Goal: Use online tool/utility: Utilize a website feature to perform a specific function

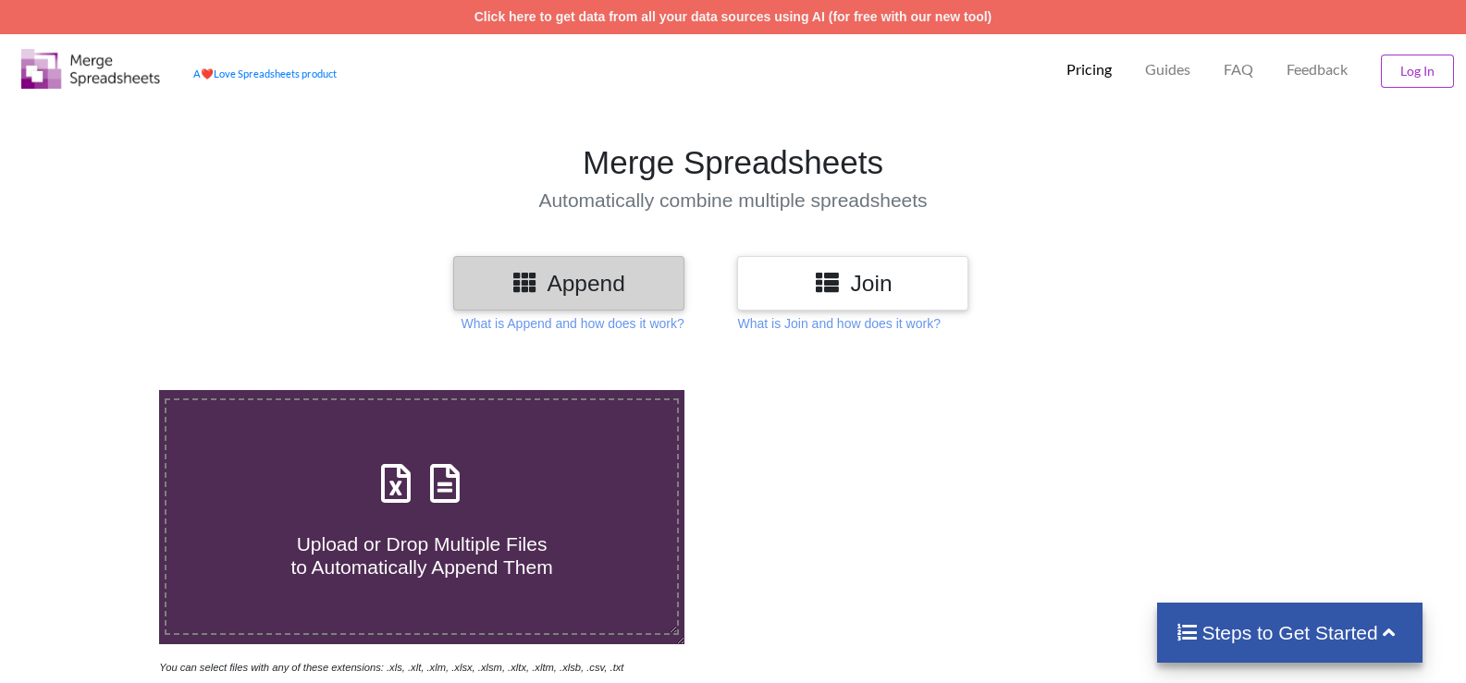
click at [467, 480] on span at bounding box center [422, 484] width 98 height 43
click at [102, 390] on input "Upload or Drop Multiple Files to Automatically Append Them" at bounding box center [102, 390] width 0 height 0
type input "C:\fakepath\EINV_05AARFP5765E2ZV_2024-25 (1).xlsx"
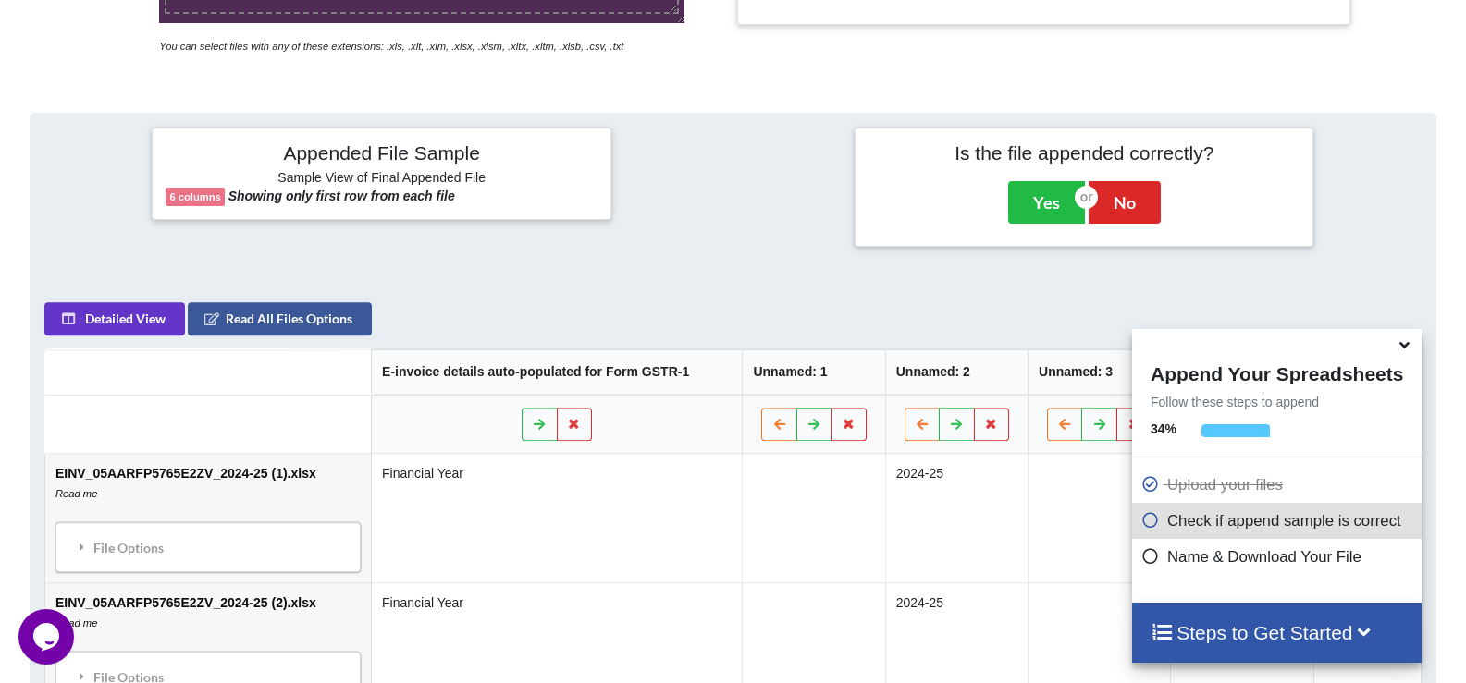
scroll to position [654, 0]
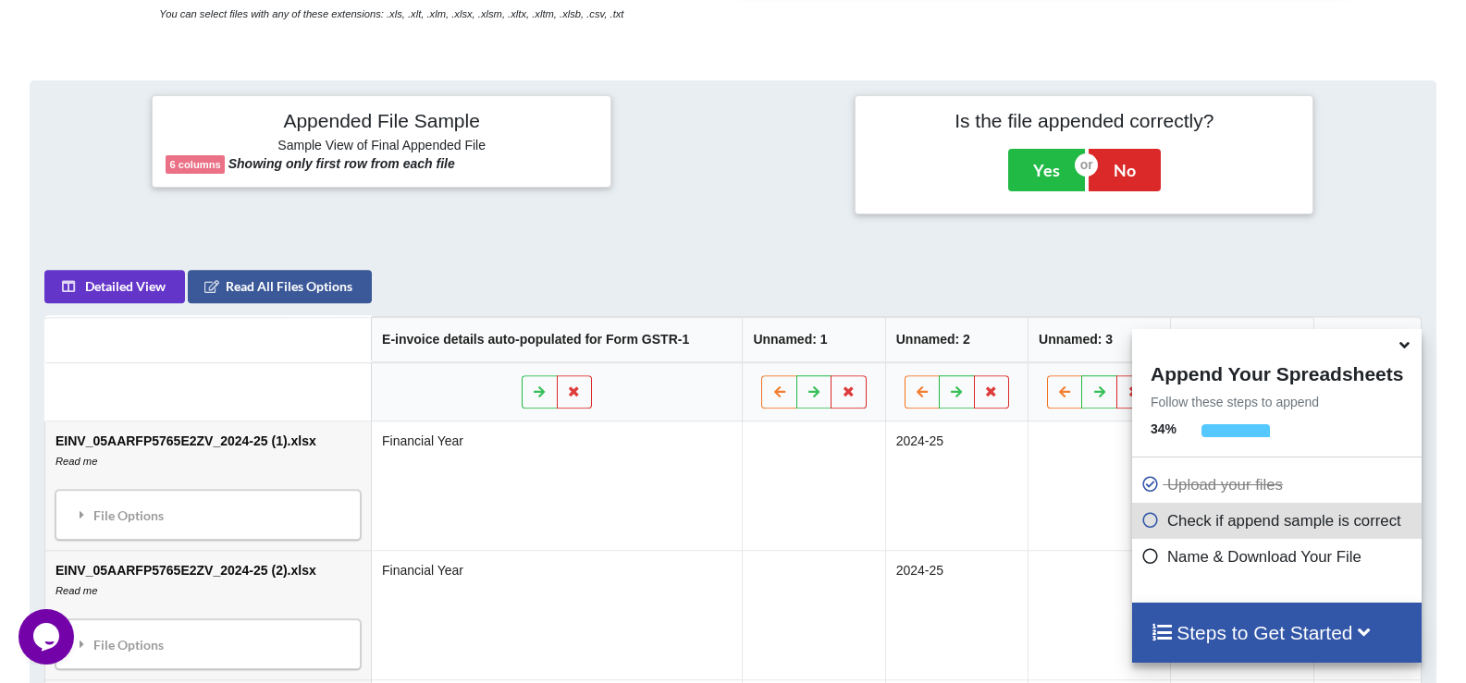
click at [1397, 345] on icon at bounding box center [1403, 342] width 19 height 17
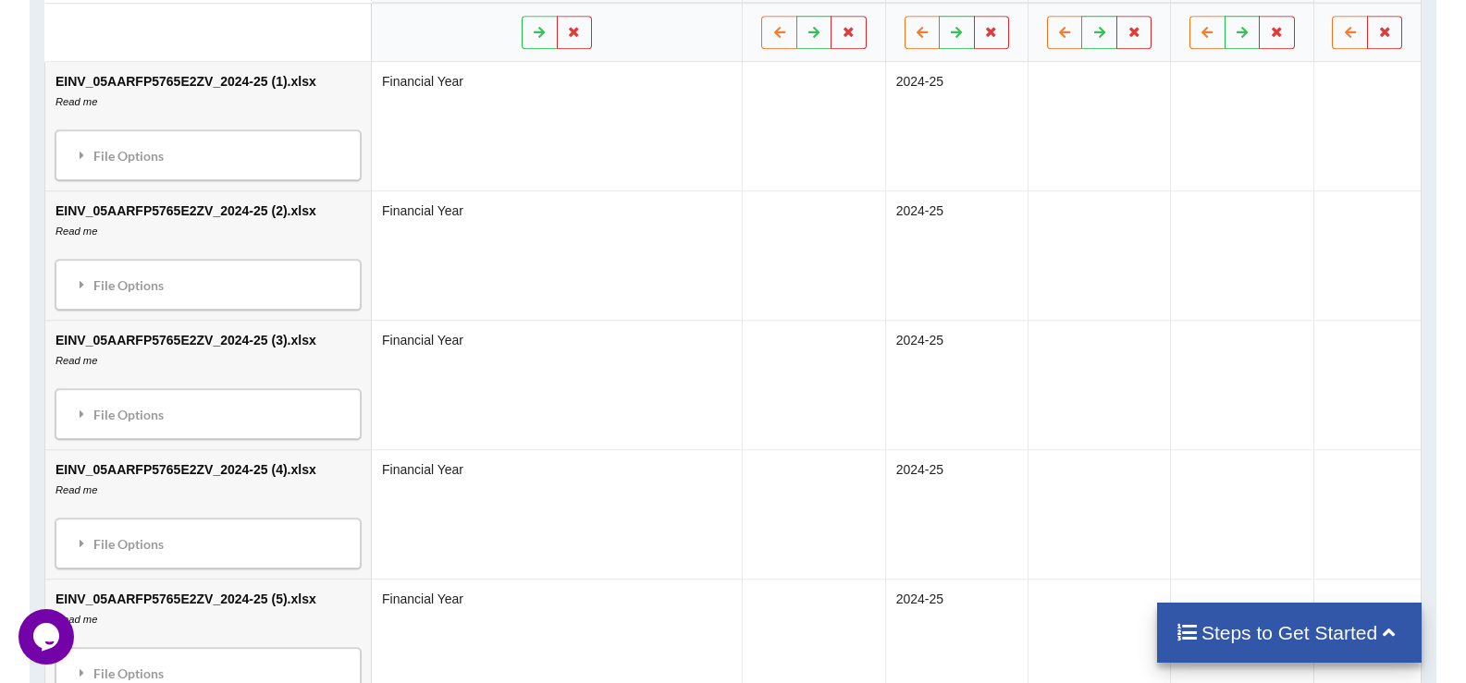
scroll to position [1116, 0]
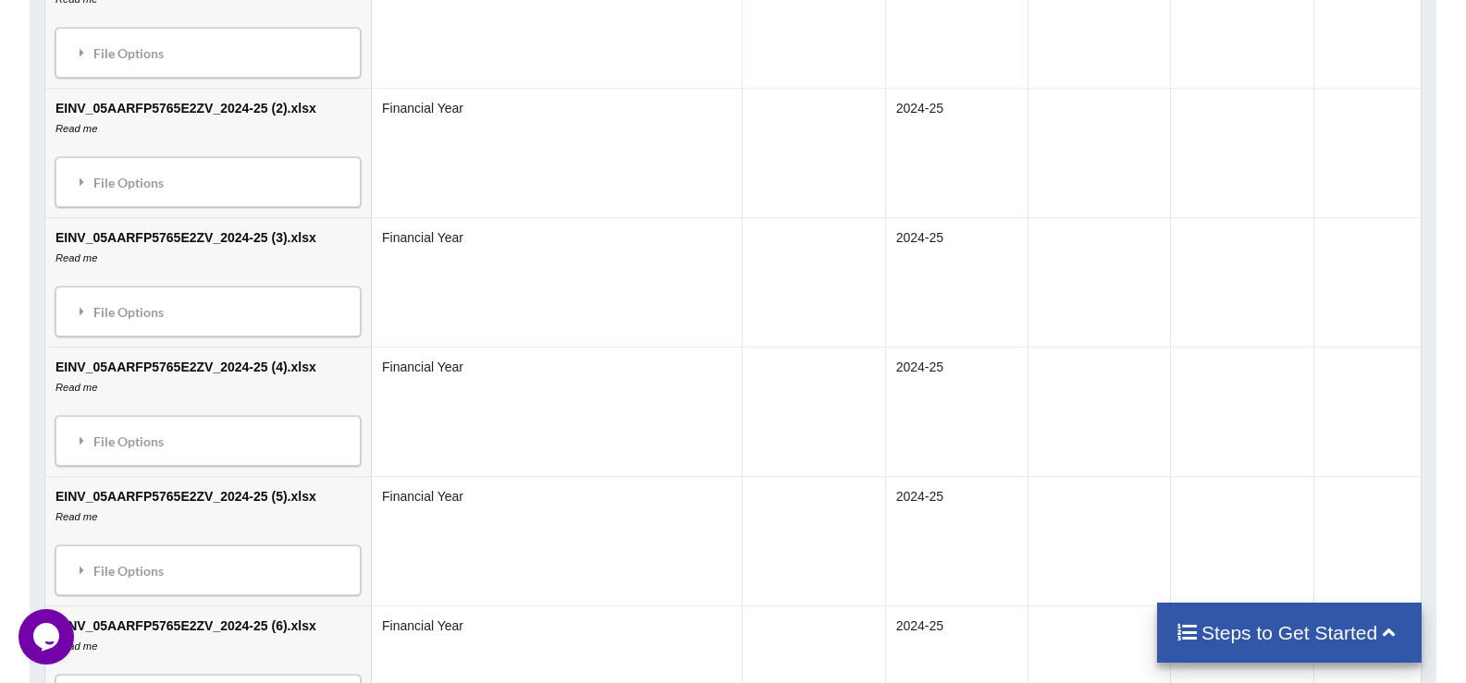
click at [1241, 624] on h4 "Steps to Get Started" at bounding box center [1289, 632] width 228 height 23
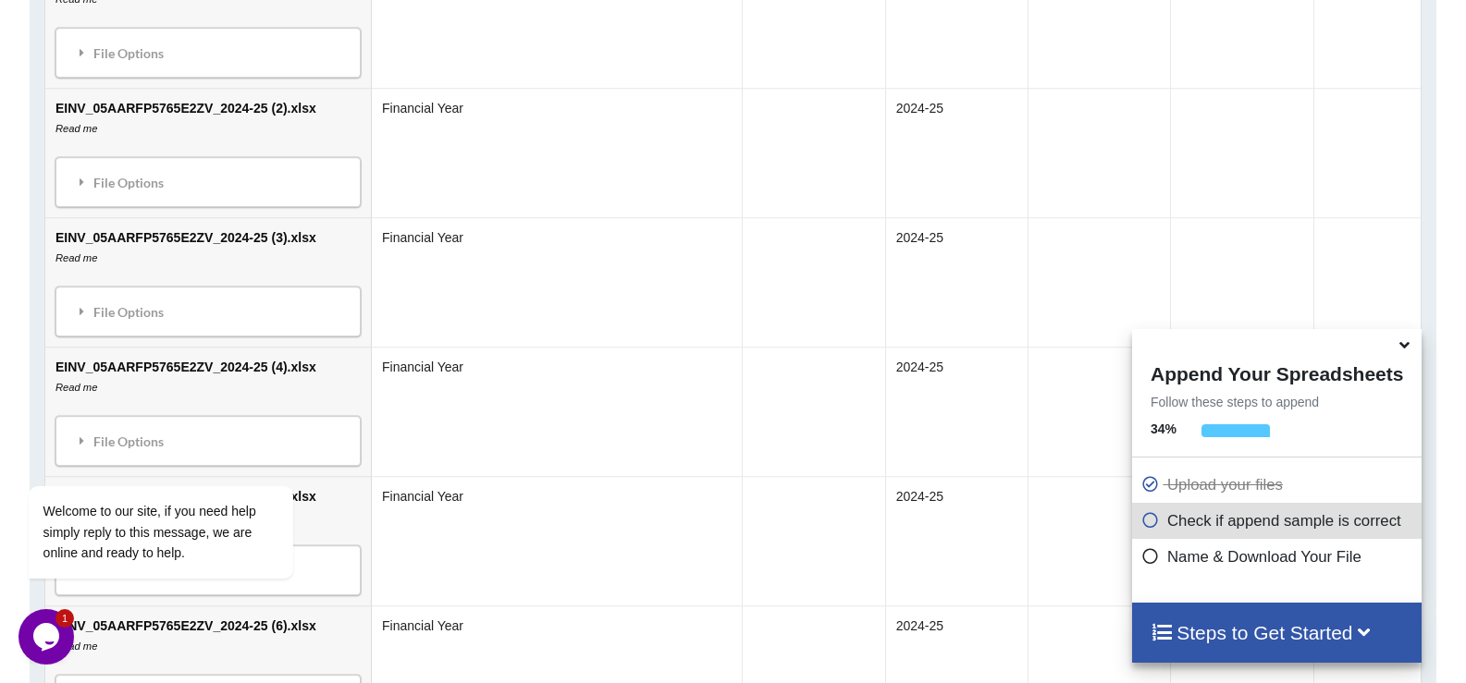
click at [1142, 525] on icon at bounding box center [1150, 517] width 18 height 16
click at [1147, 525] on icon at bounding box center [1150, 517] width 18 height 16
click at [1245, 624] on h4 "Steps to Get Started" at bounding box center [1276, 632] width 252 height 23
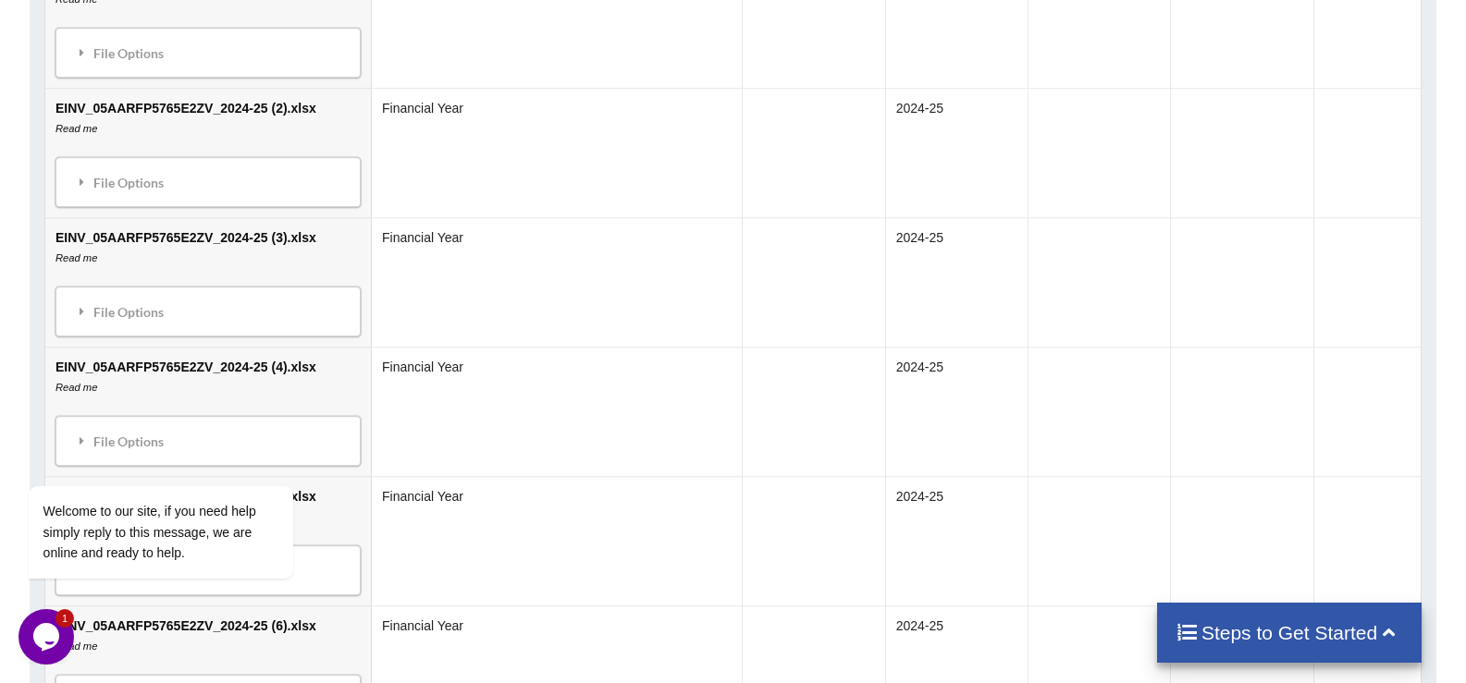
click at [1245, 623] on h4 "Steps to Get Started" at bounding box center [1289, 632] width 228 height 23
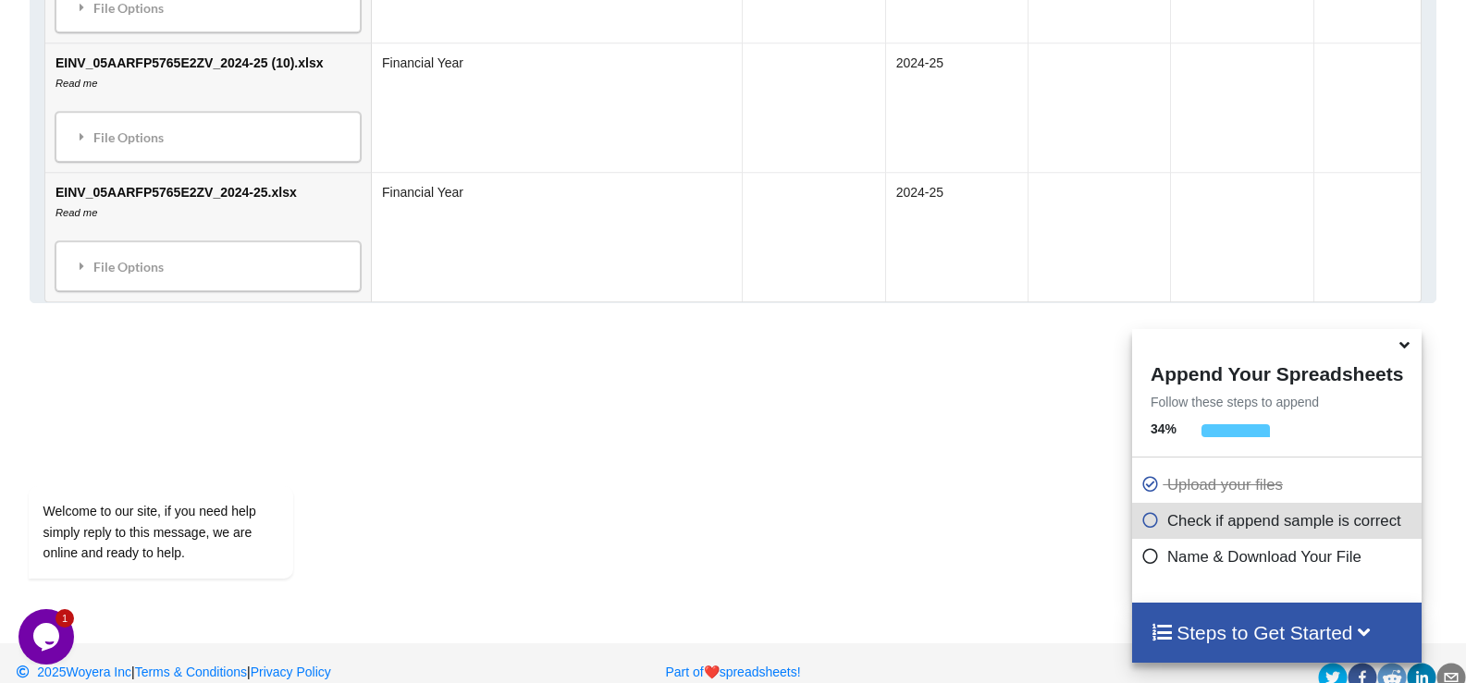
scroll to position [2226, 0]
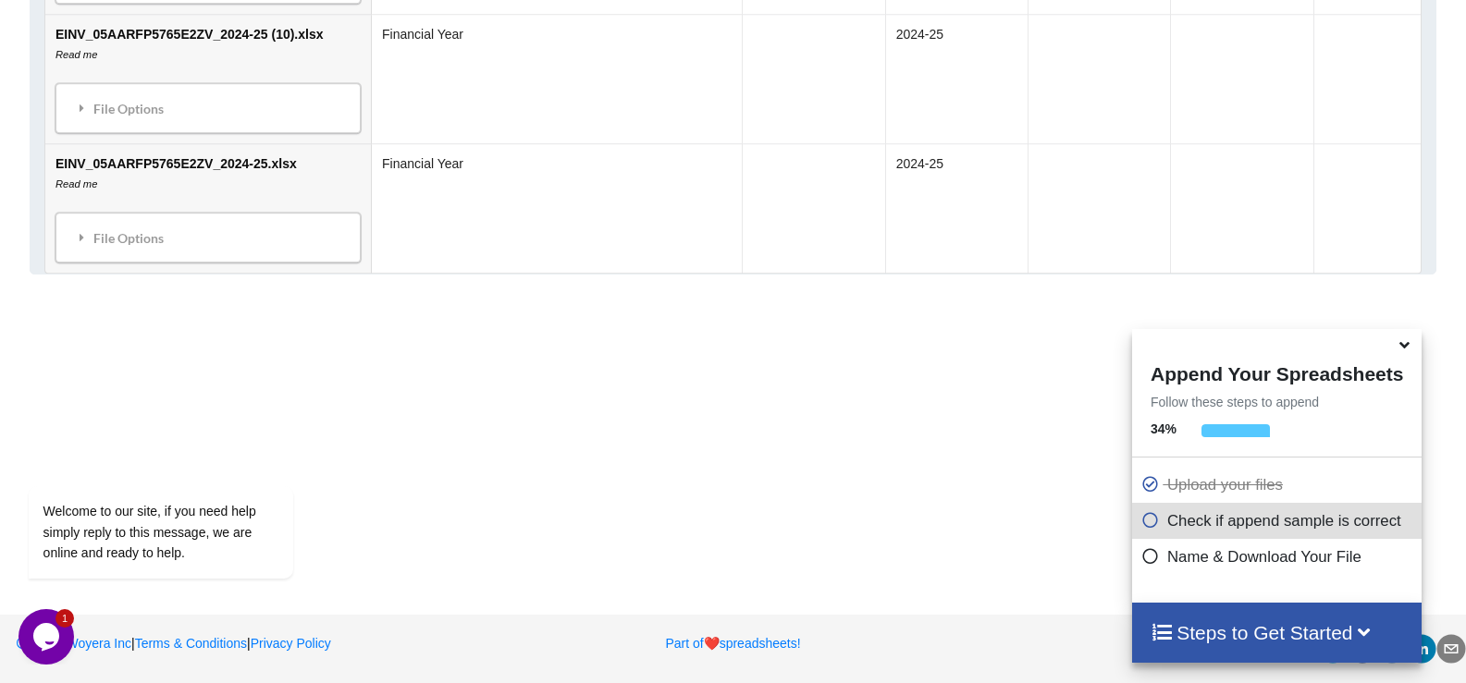
click at [1254, 621] on h4 "Steps to Get Started" at bounding box center [1276, 632] width 252 height 23
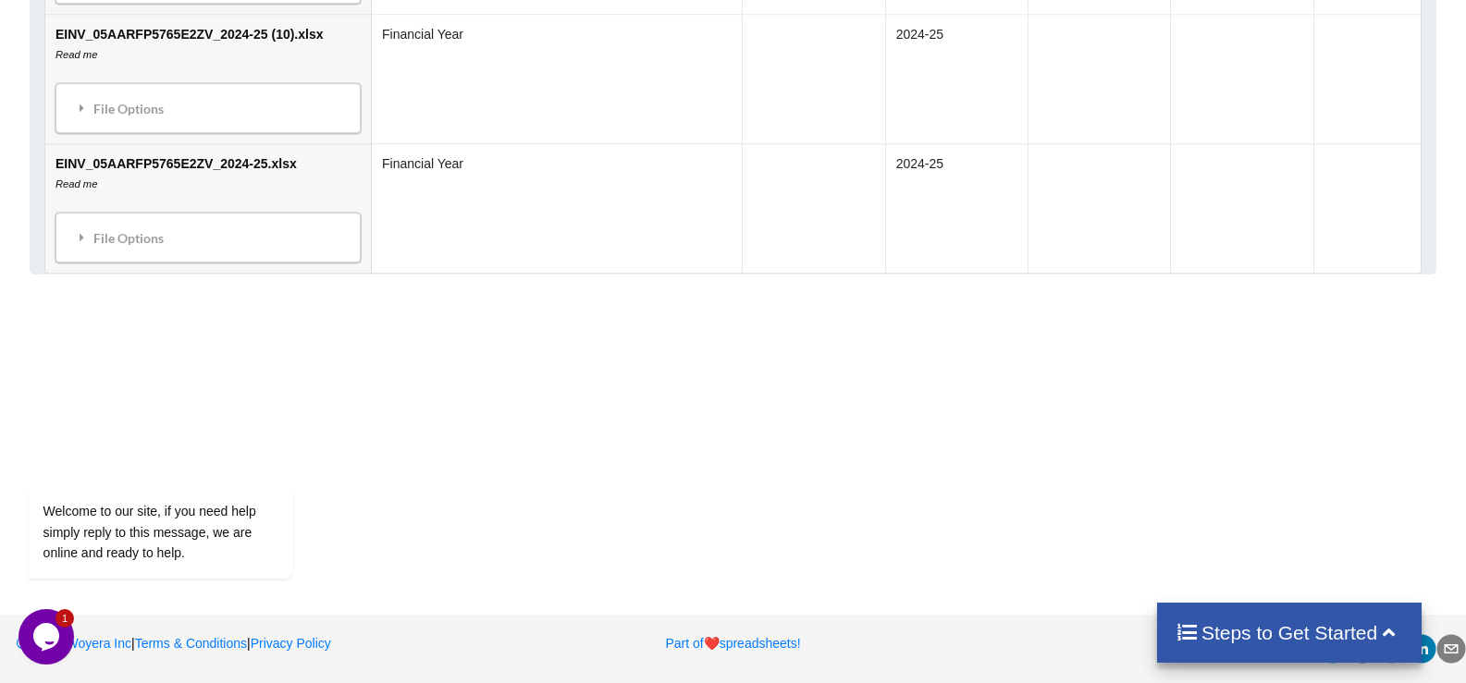
click at [1248, 632] on h4 "Steps to Get Started" at bounding box center [1289, 632] width 228 height 23
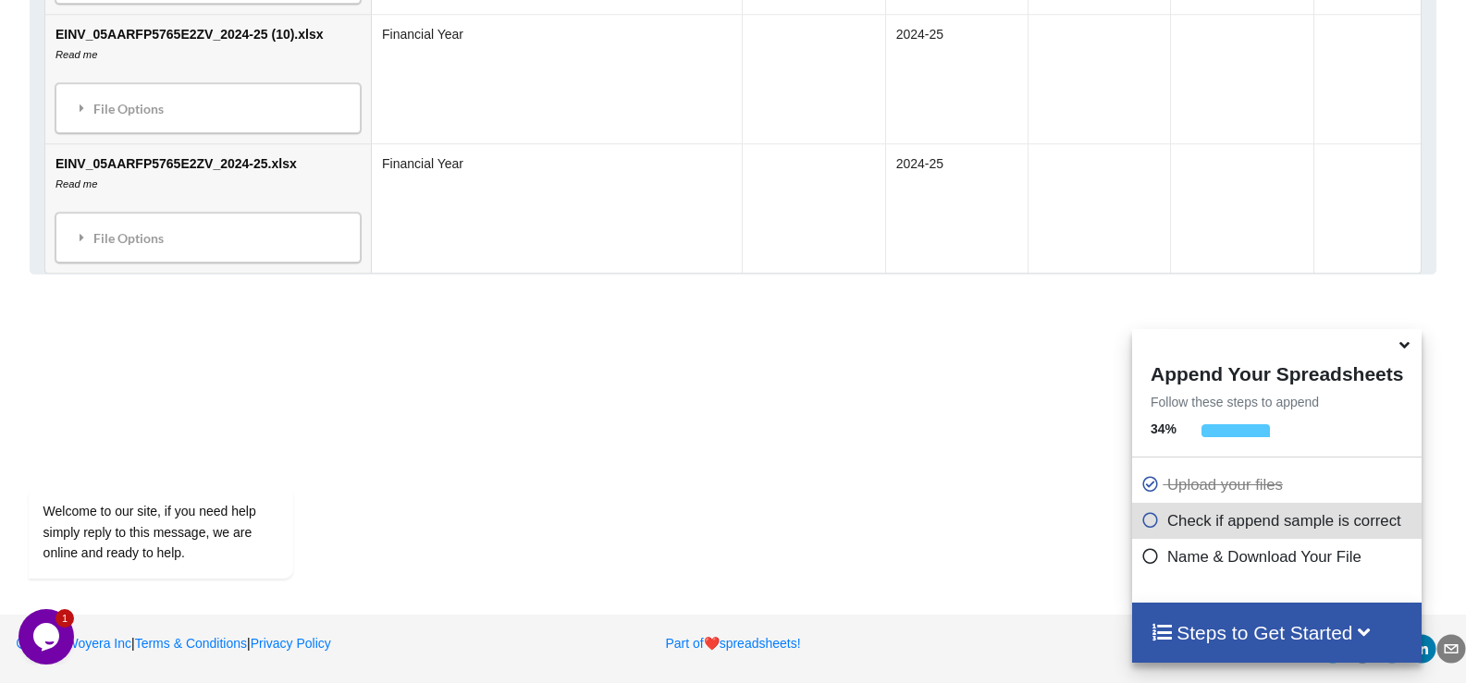
click at [1178, 625] on h4 "Steps to Get Started" at bounding box center [1276, 632] width 252 height 23
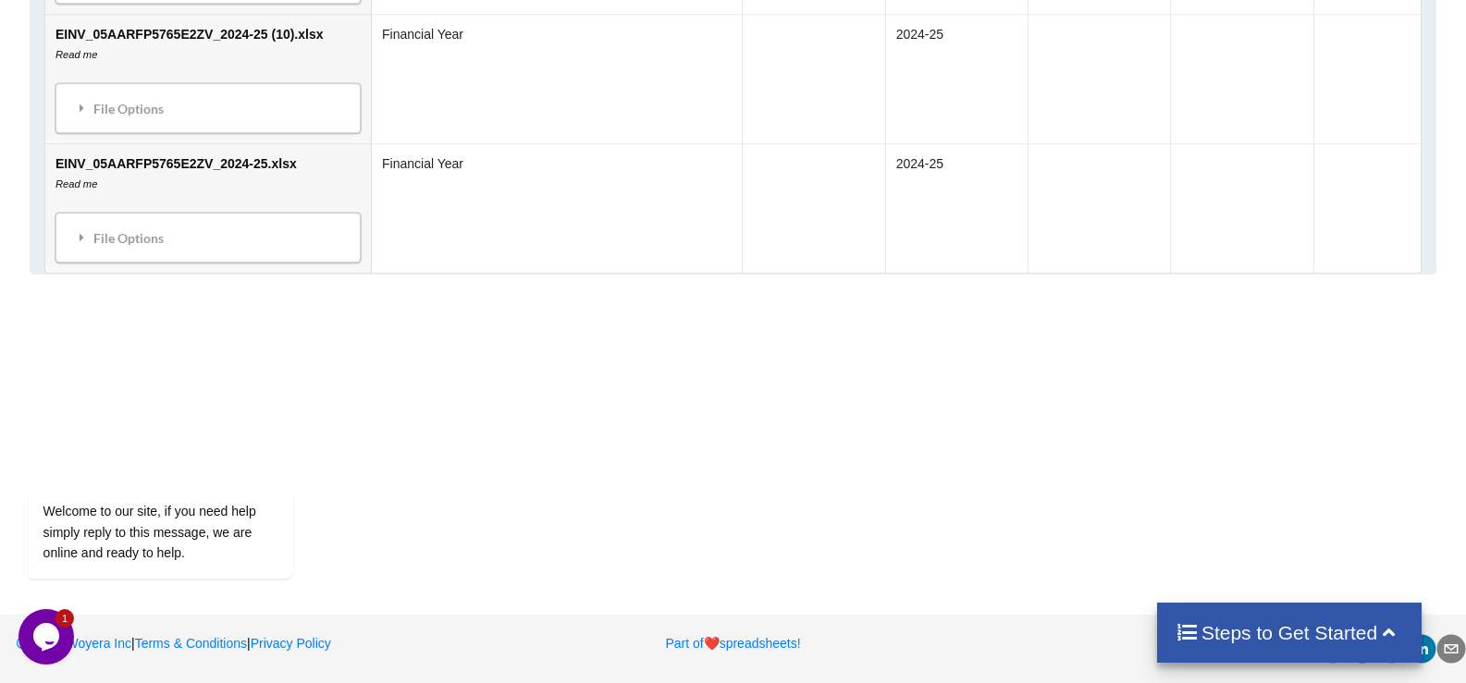
click at [1182, 616] on div "Steps to Get Started" at bounding box center [1289, 633] width 265 height 60
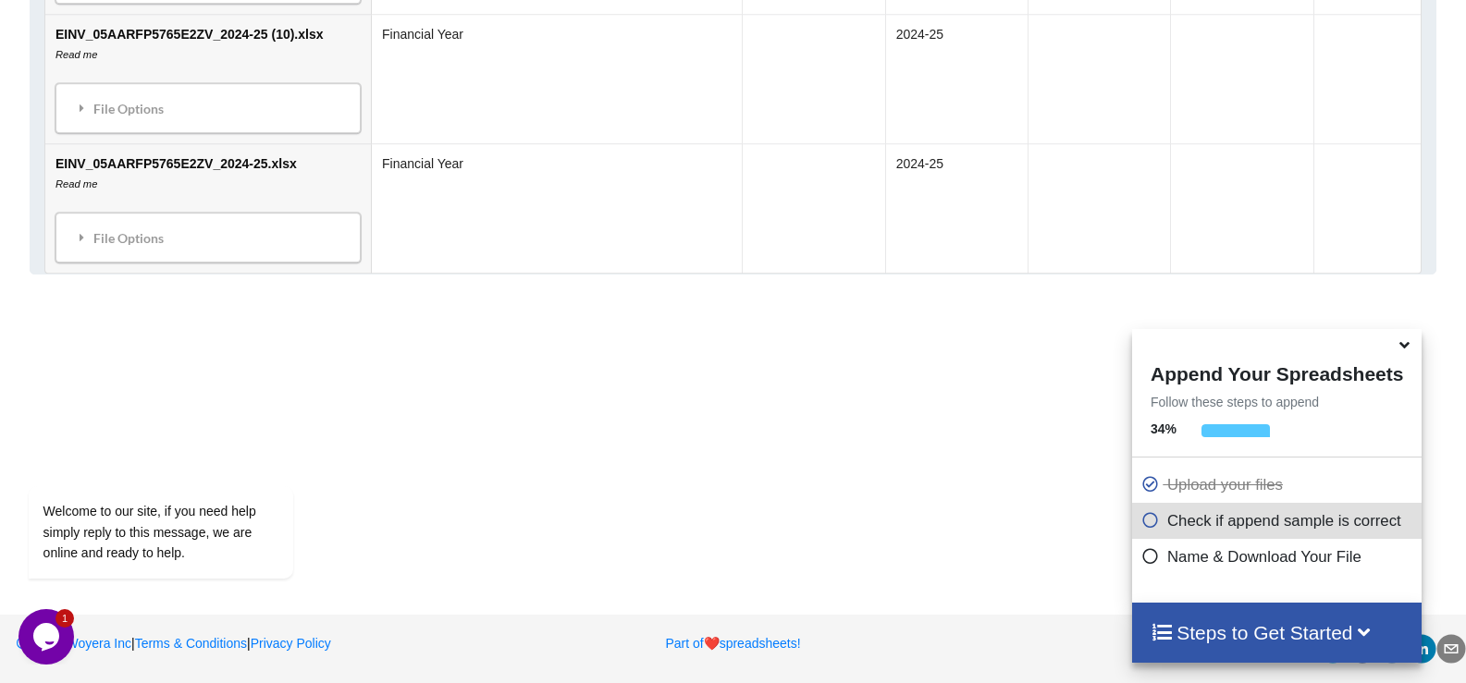
click at [1201, 439] on div at bounding box center [1235, 435] width 68 height 23
click at [1192, 518] on p "Check if append sample is correct" at bounding box center [1279, 520] width 276 height 23
click at [1159, 525] on span at bounding box center [1154, 521] width 26 height 18
click at [1147, 525] on icon at bounding box center [1150, 517] width 18 height 16
click at [1152, 552] on icon at bounding box center [1150, 554] width 18 height 16
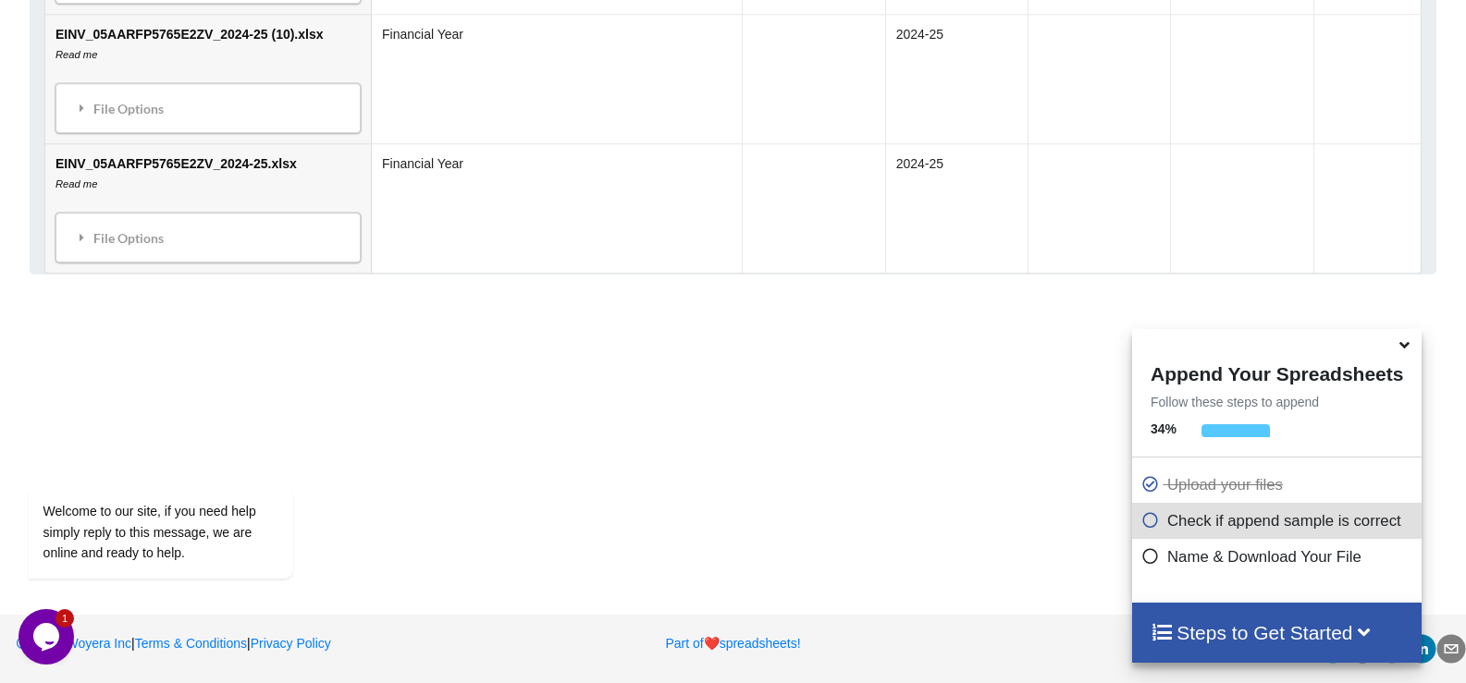
click at [1151, 560] on icon at bounding box center [1150, 554] width 18 height 16
click at [1398, 349] on icon at bounding box center [1403, 342] width 19 height 17
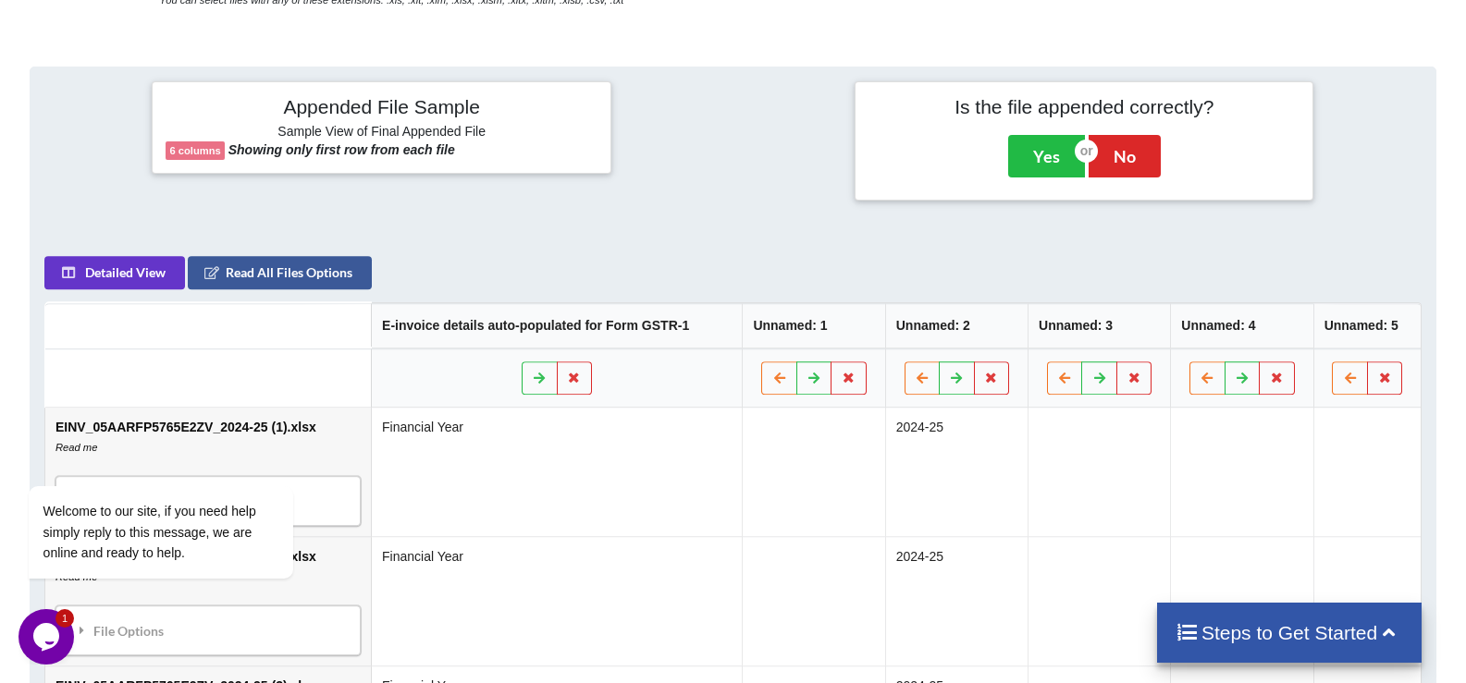
scroll to position [654, 0]
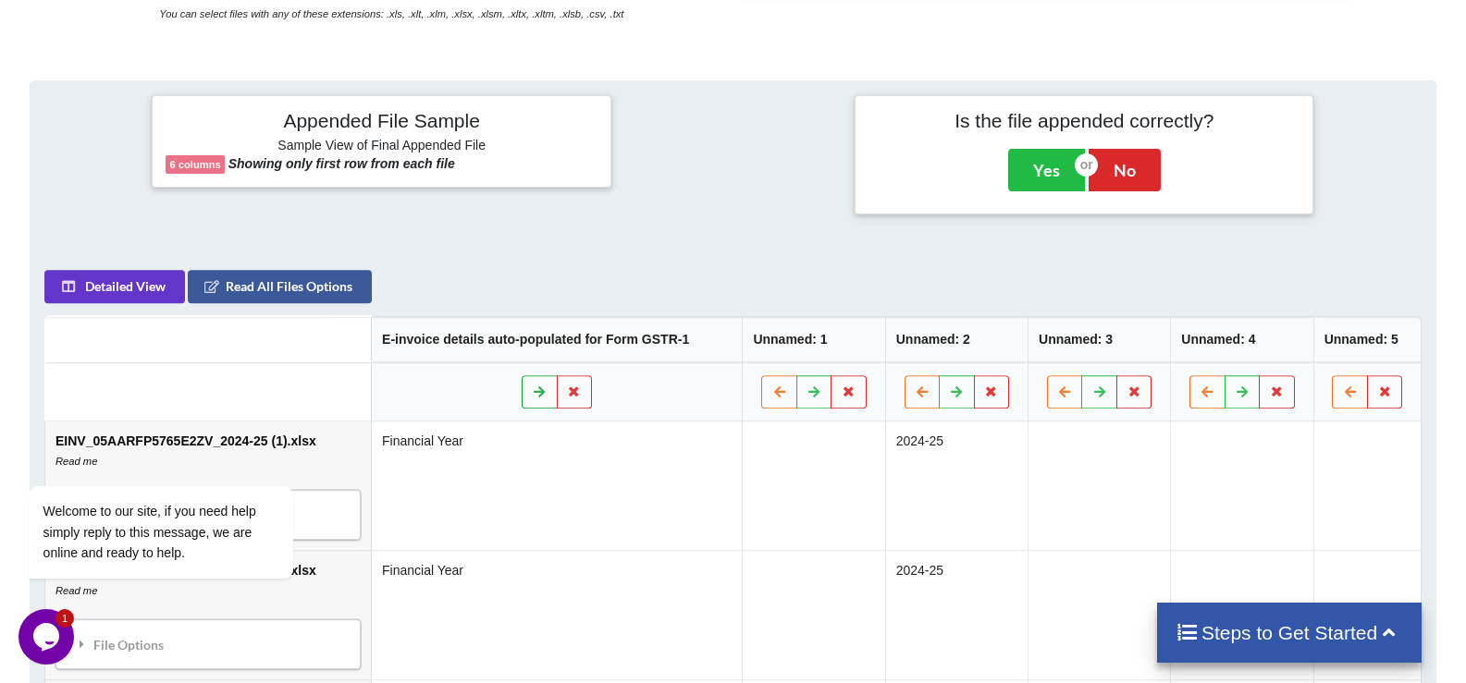
click at [532, 389] on icon at bounding box center [540, 391] width 16 height 11
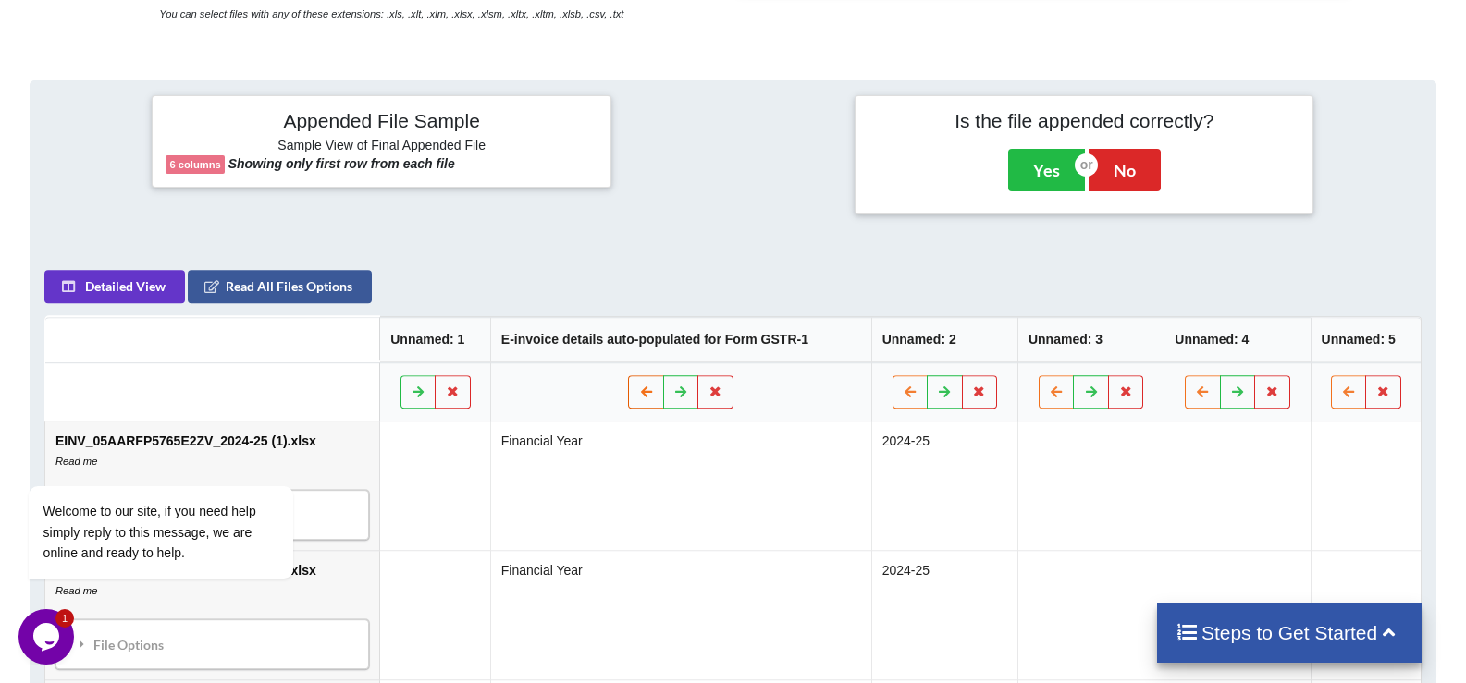
click at [649, 392] on icon at bounding box center [646, 391] width 16 height 11
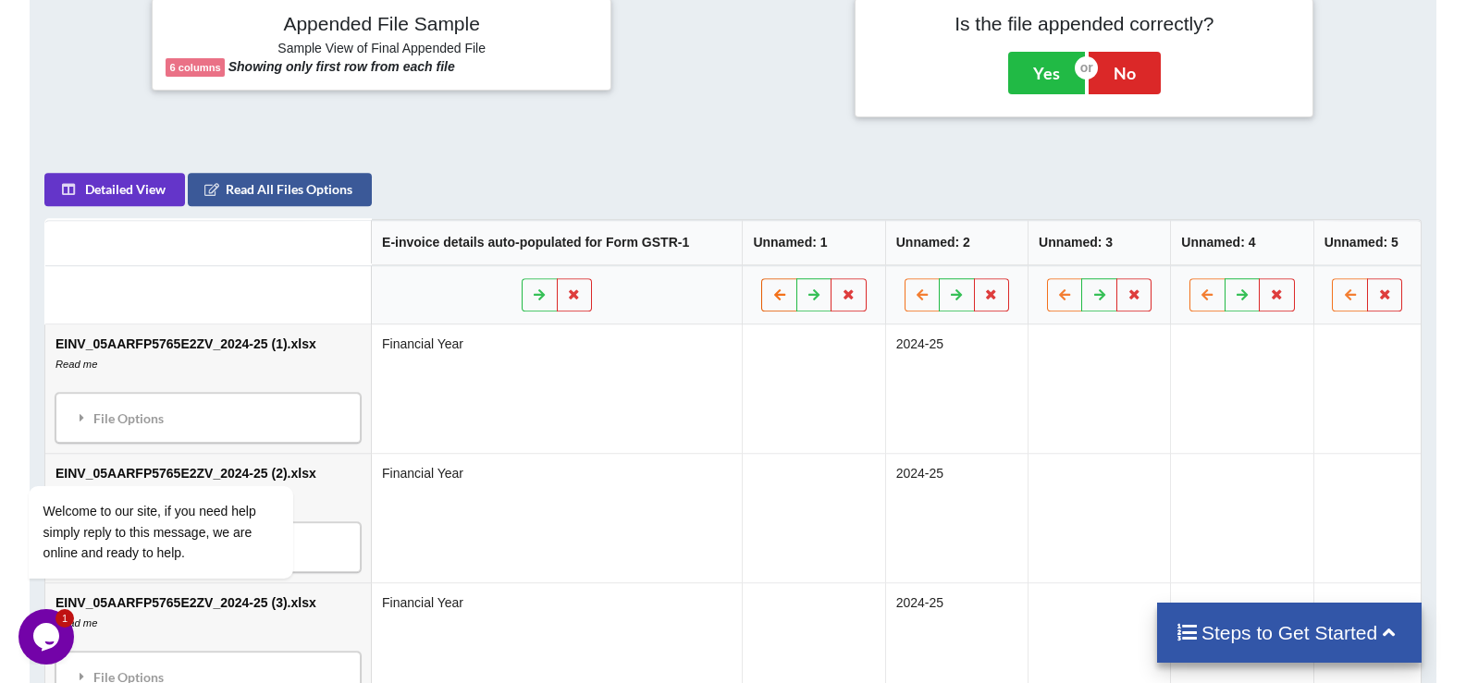
scroll to position [931, 0]
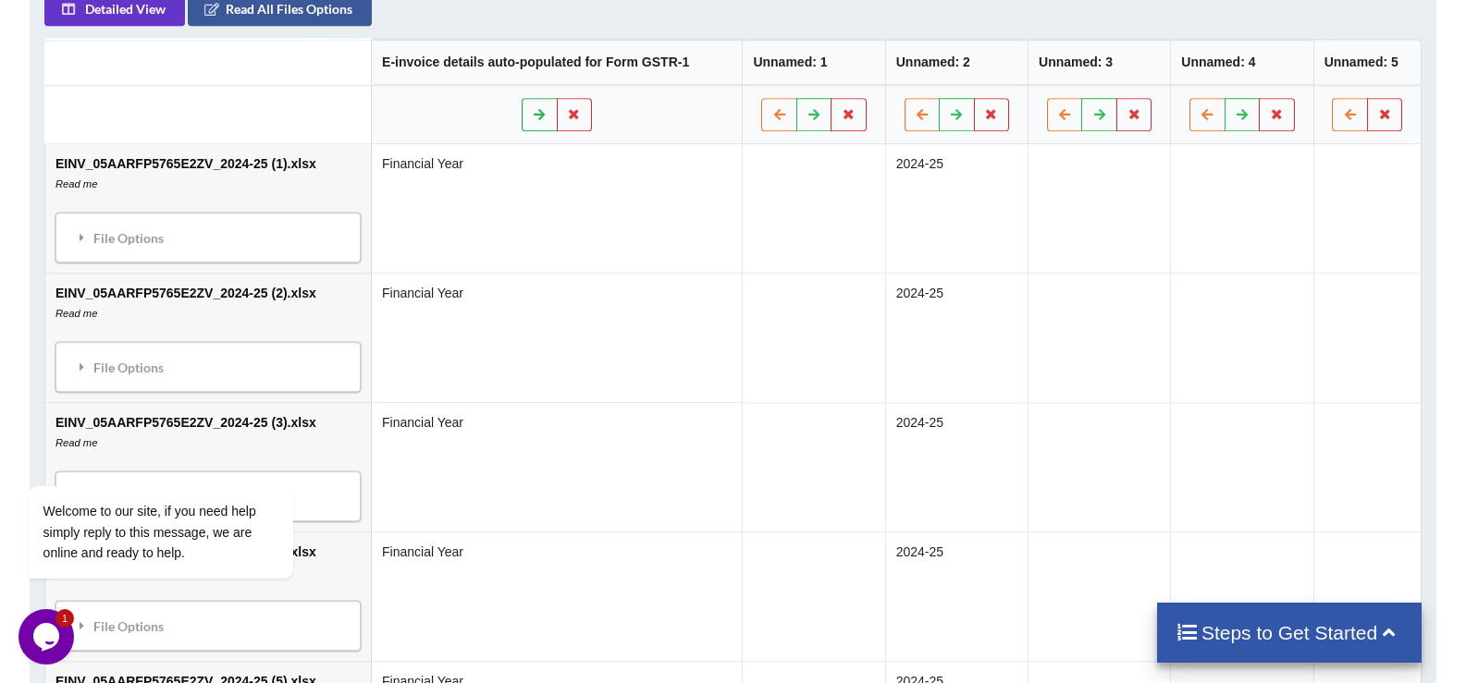
click at [532, 111] on icon at bounding box center [540, 113] width 16 height 11
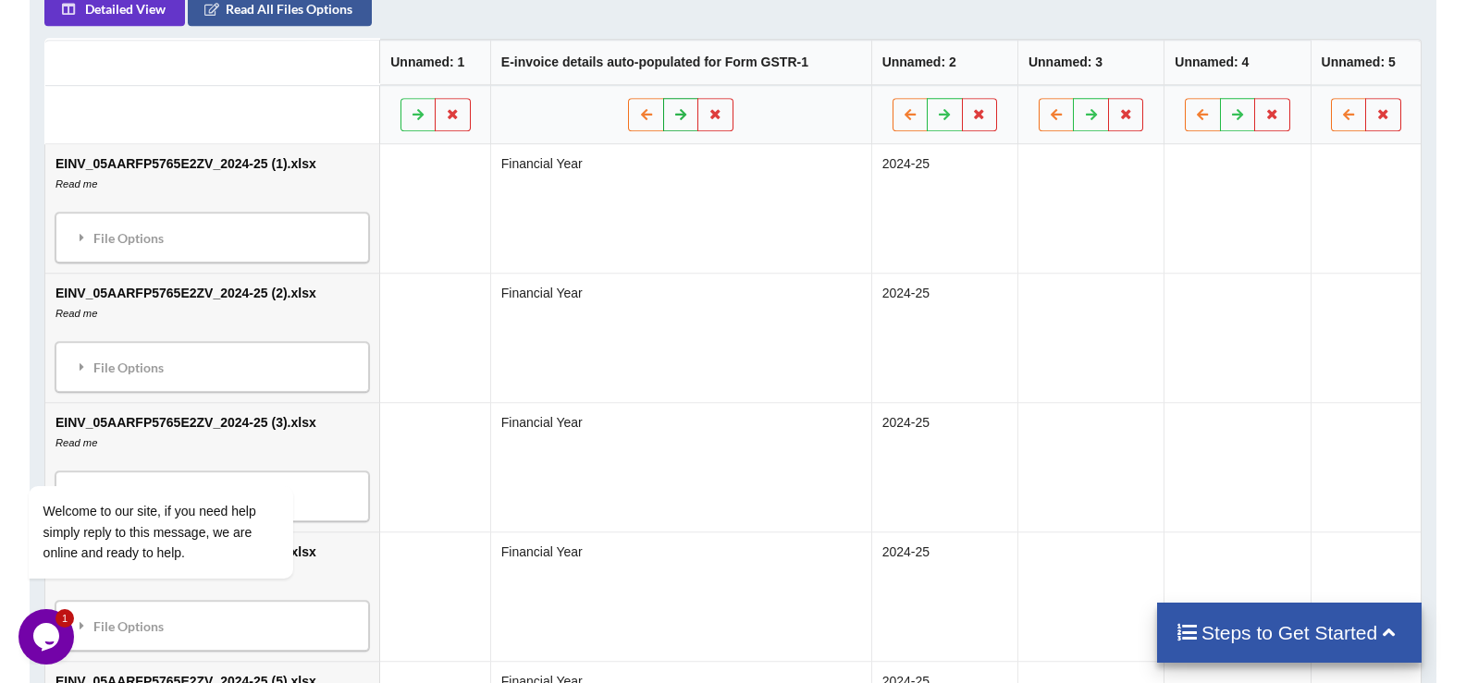
click at [668, 113] on button at bounding box center [681, 114] width 36 height 33
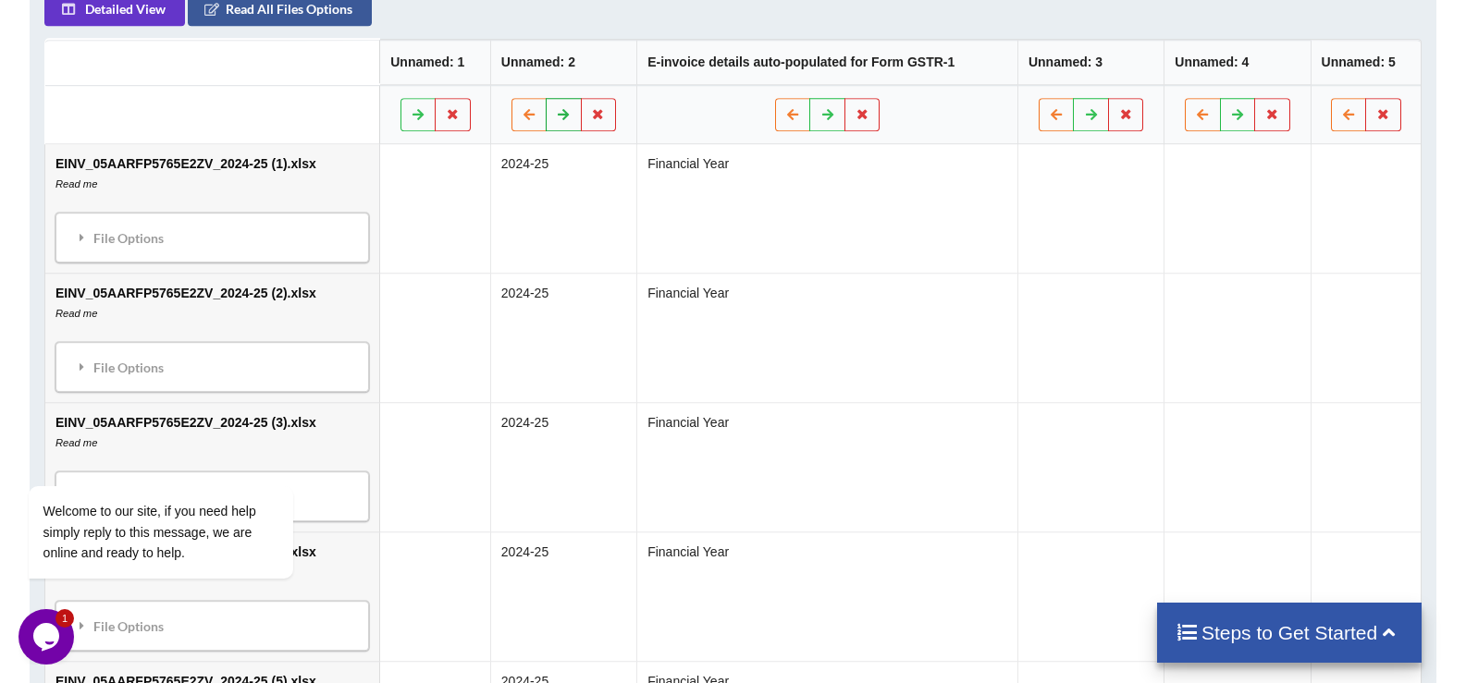
click at [566, 119] on icon at bounding box center [564, 113] width 16 height 11
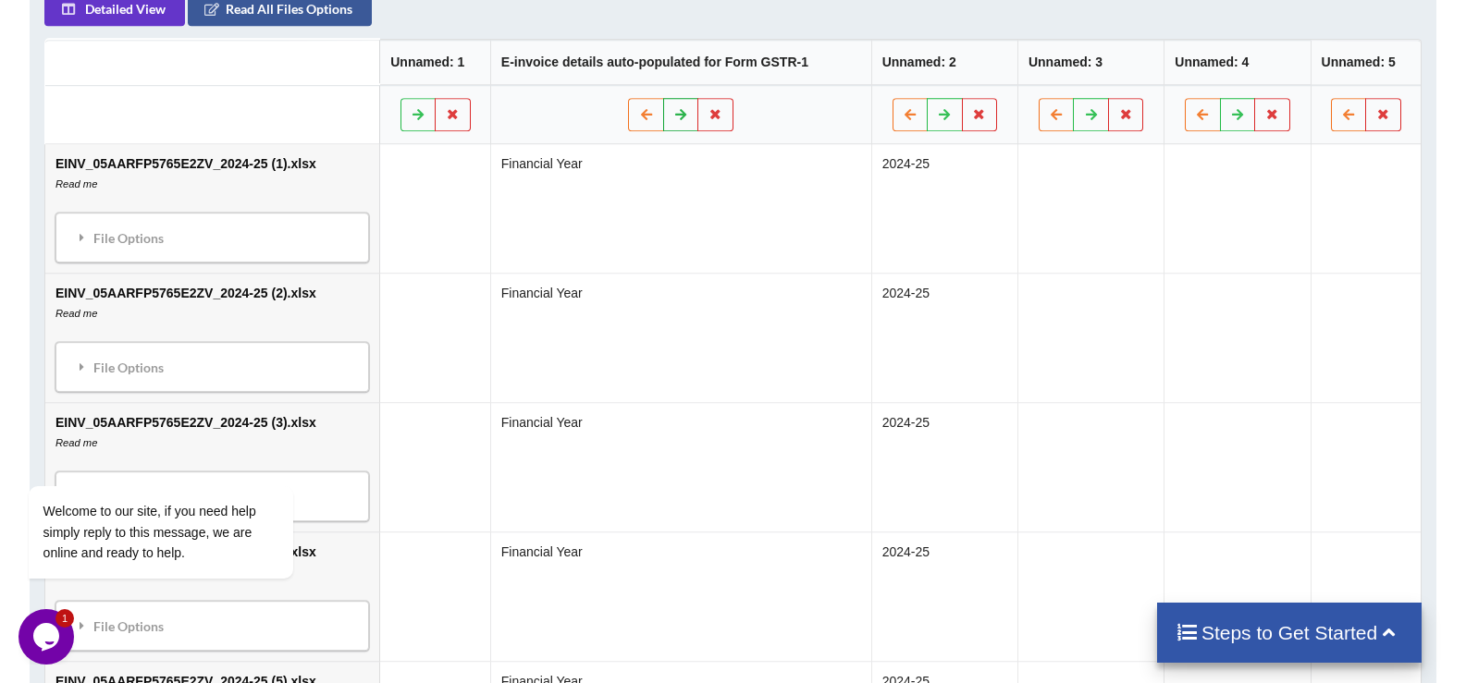
click at [666, 119] on button at bounding box center [681, 114] width 36 height 33
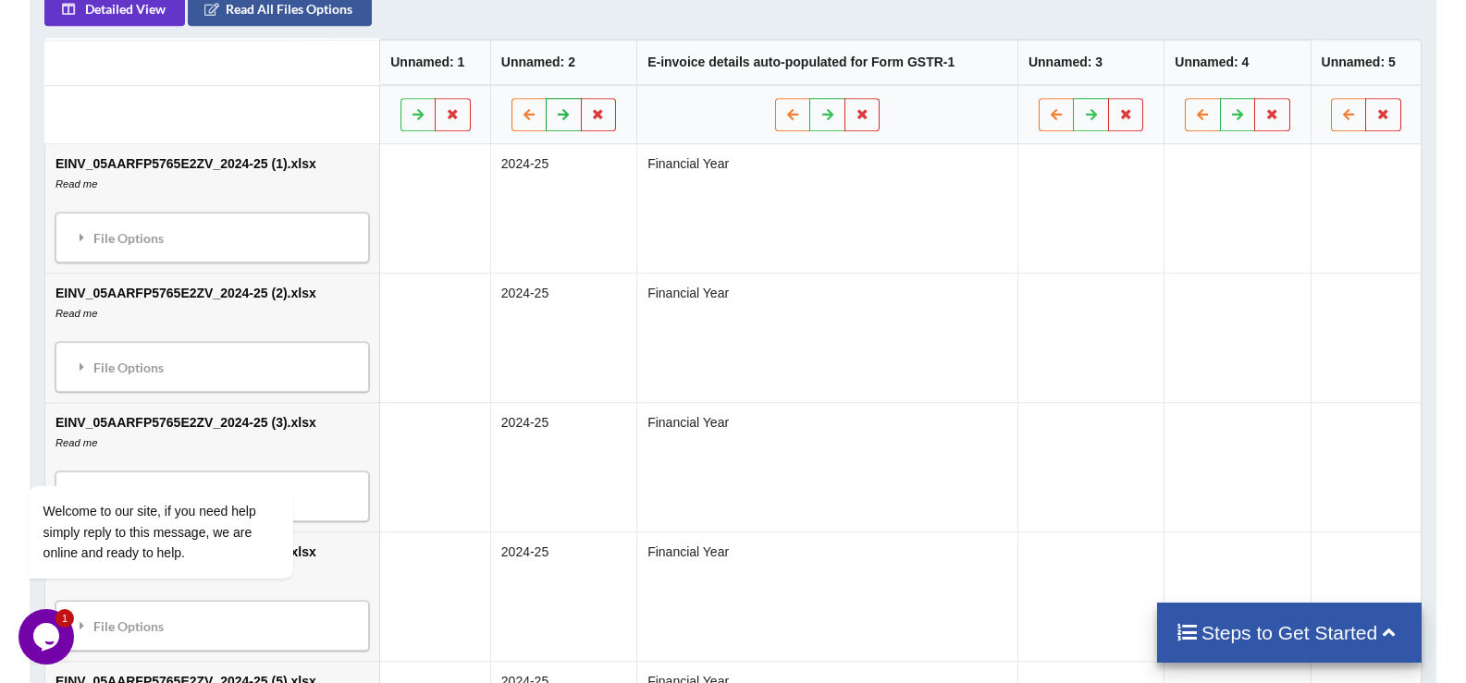
click at [568, 121] on button at bounding box center [564, 114] width 36 height 33
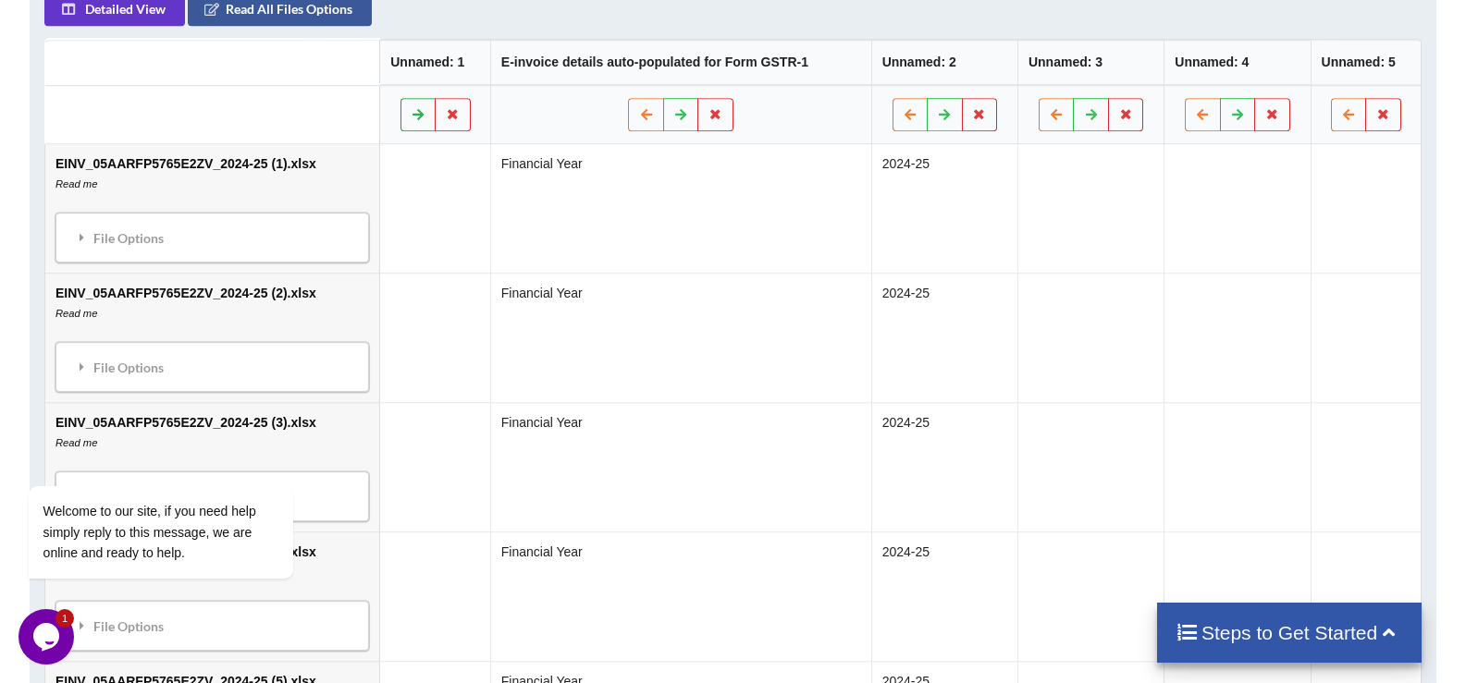
click at [418, 113] on icon at bounding box center [418, 113] width 16 height 11
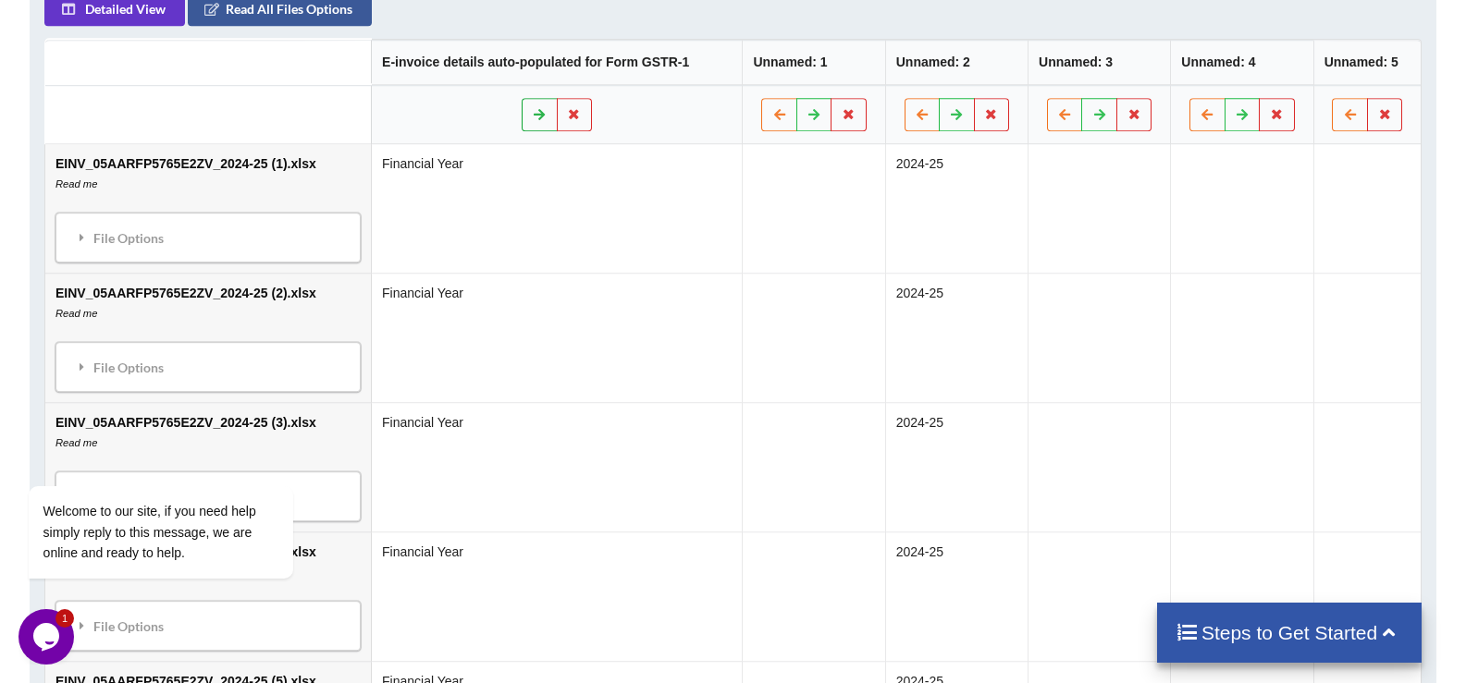
click at [543, 111] on icon at bounding box center [540, 113] width 16 height 11
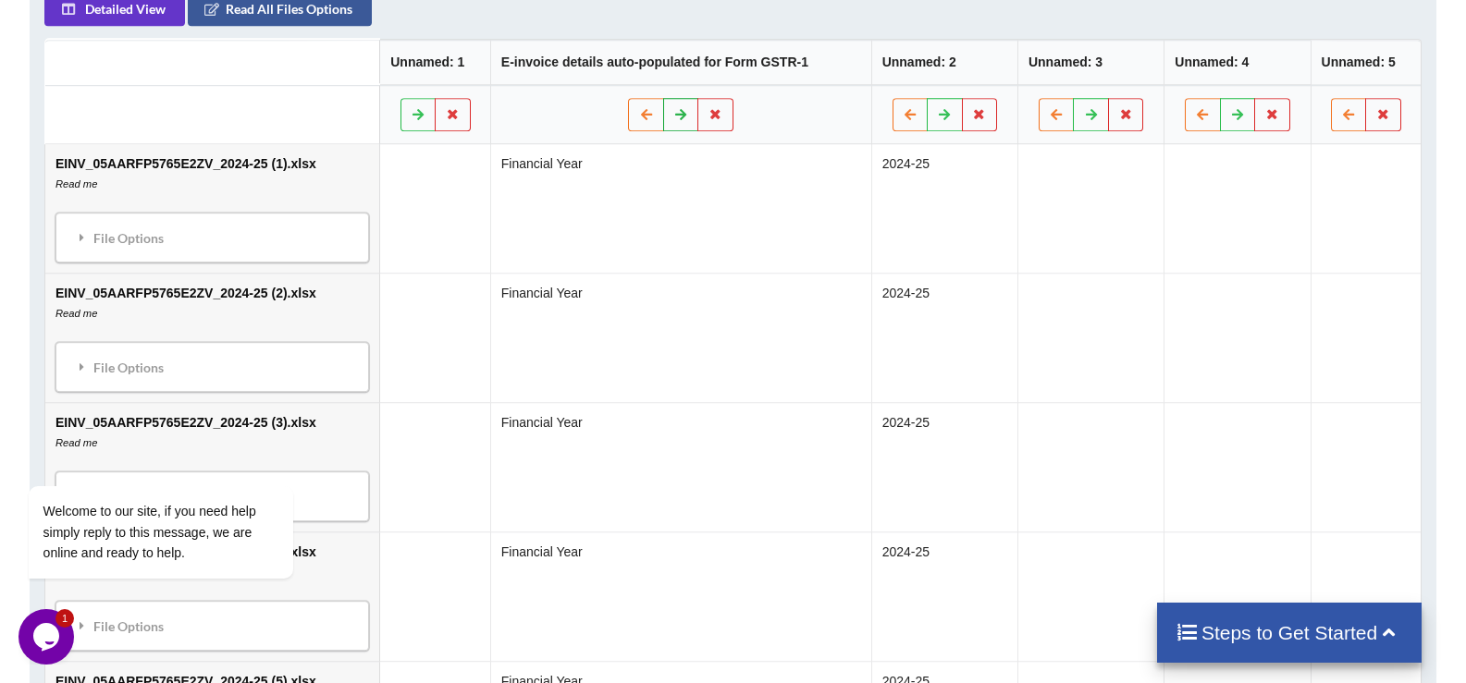
click at [676, 110] on icon at bounding box center [681, 113] width 16 height 11
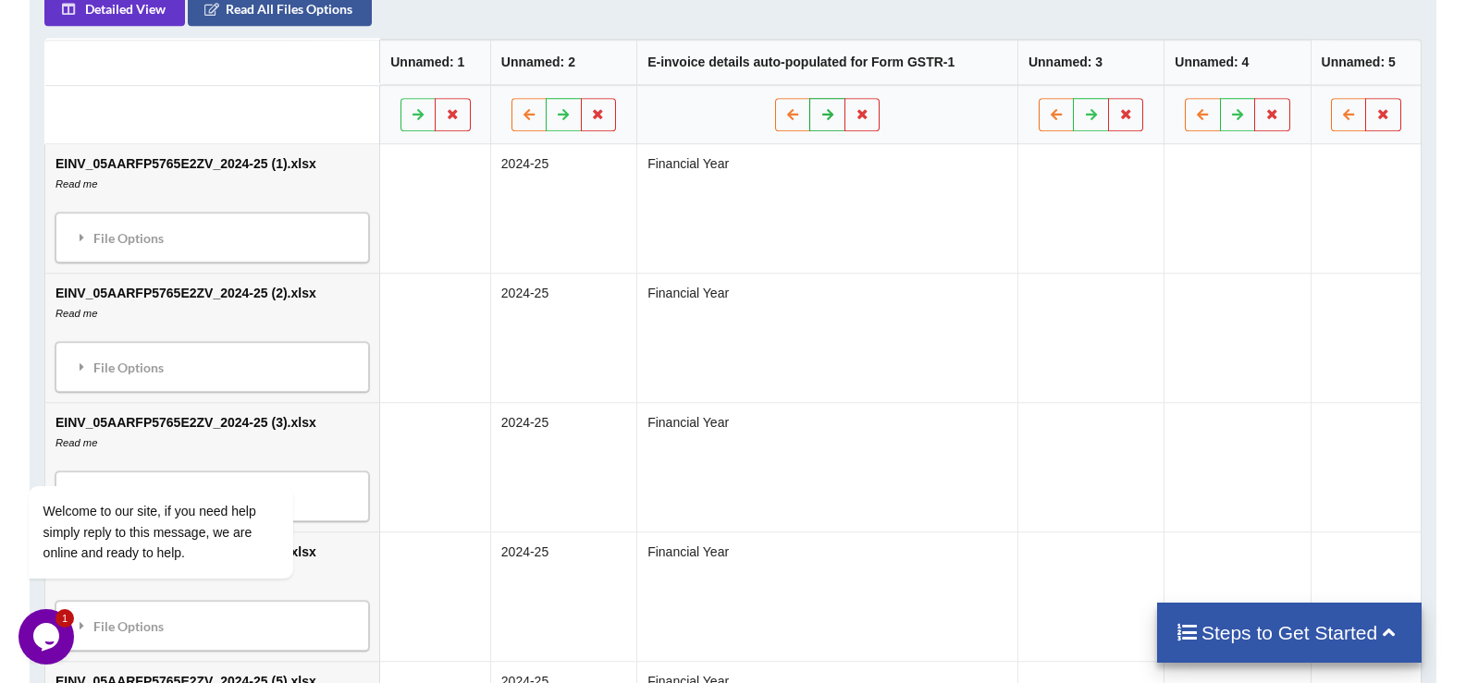
click at [815, 116] on button at bounding box center [827, 114] width 36 height 33
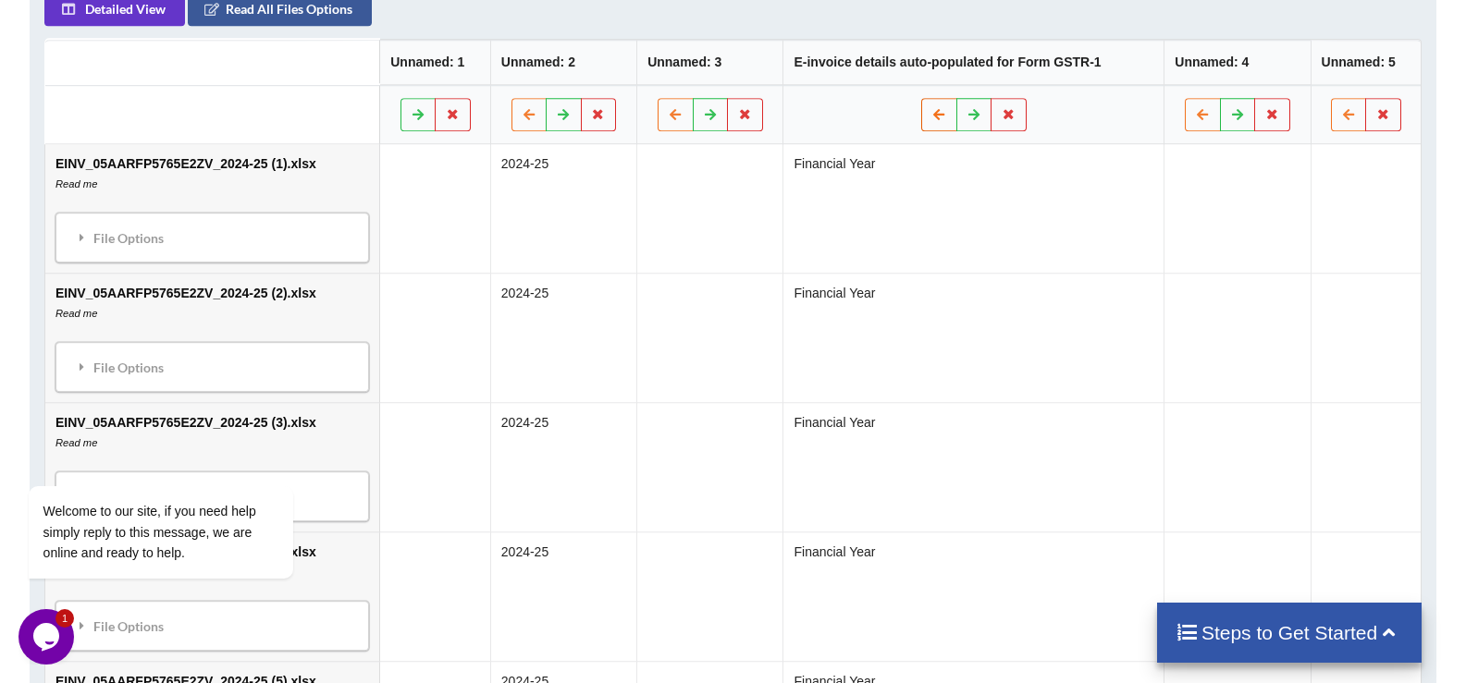
click at [932, 108] on icon at bounding box center [939, 113] width 16 height 11
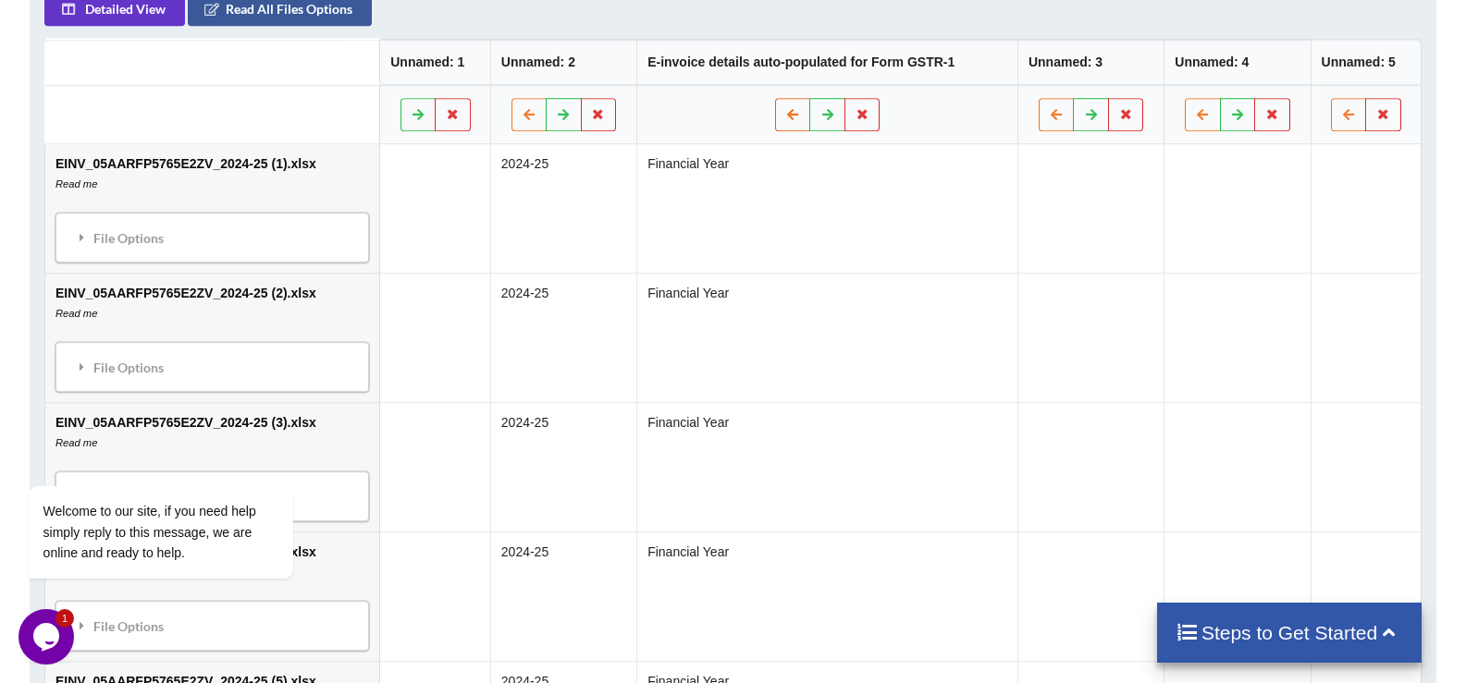
click at [780, 115] on button at bounding box center [793, 114] width 36 height 33
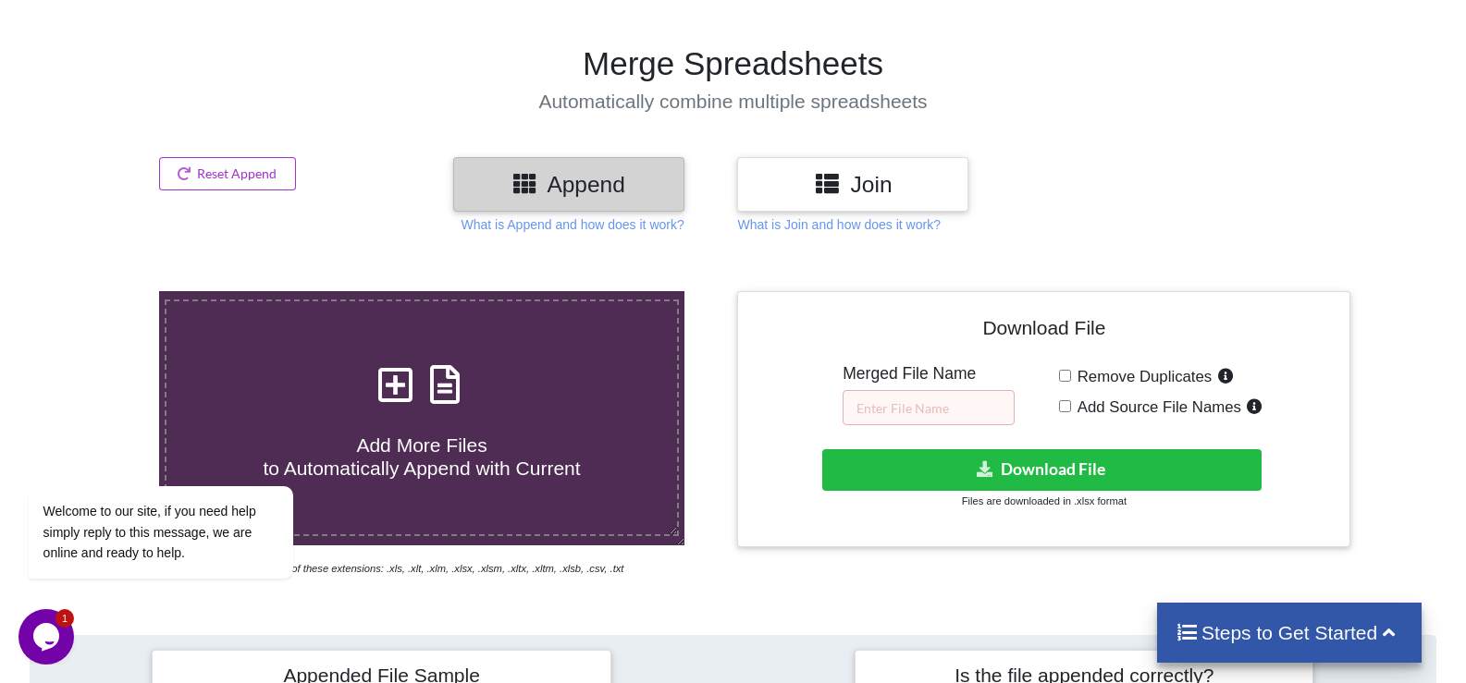
scroll to position [469, 0]
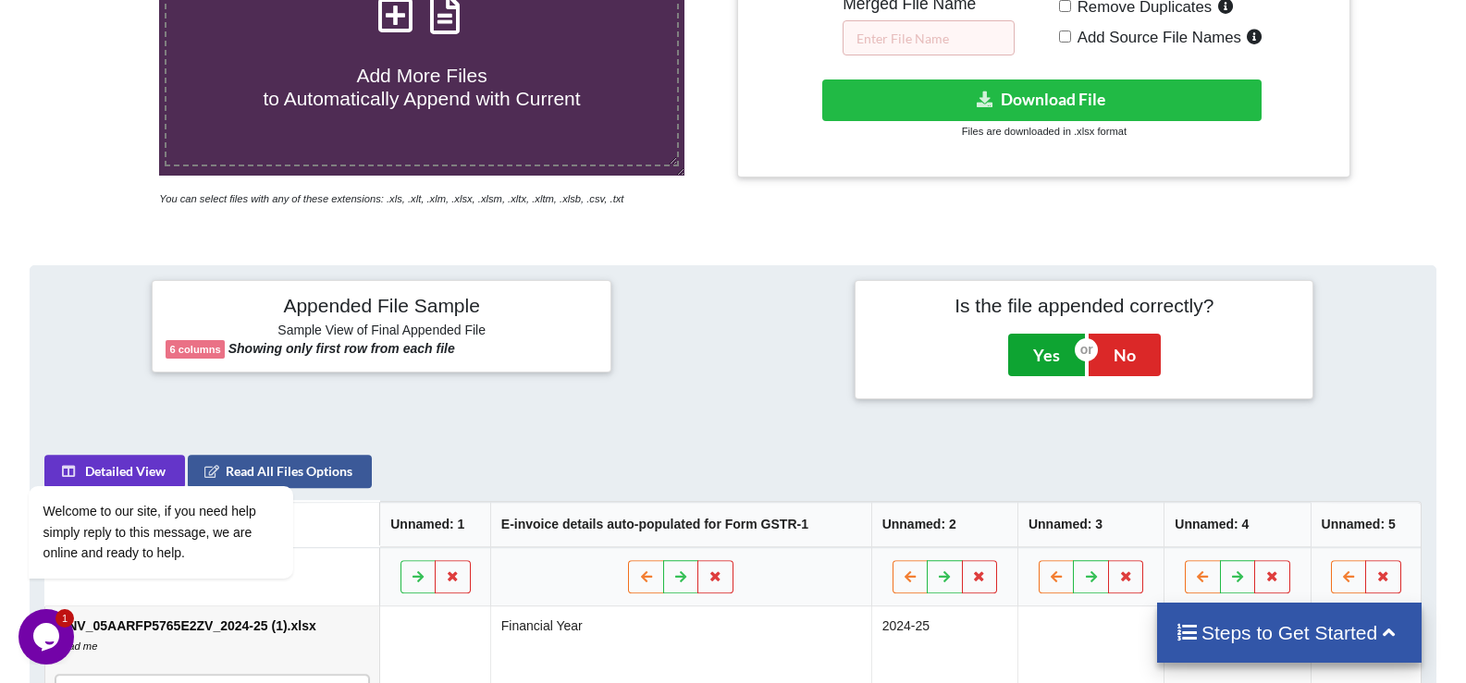
click at [1019, 355] on button "Yes" at bounding box center [1046, 355] width 77 height 43
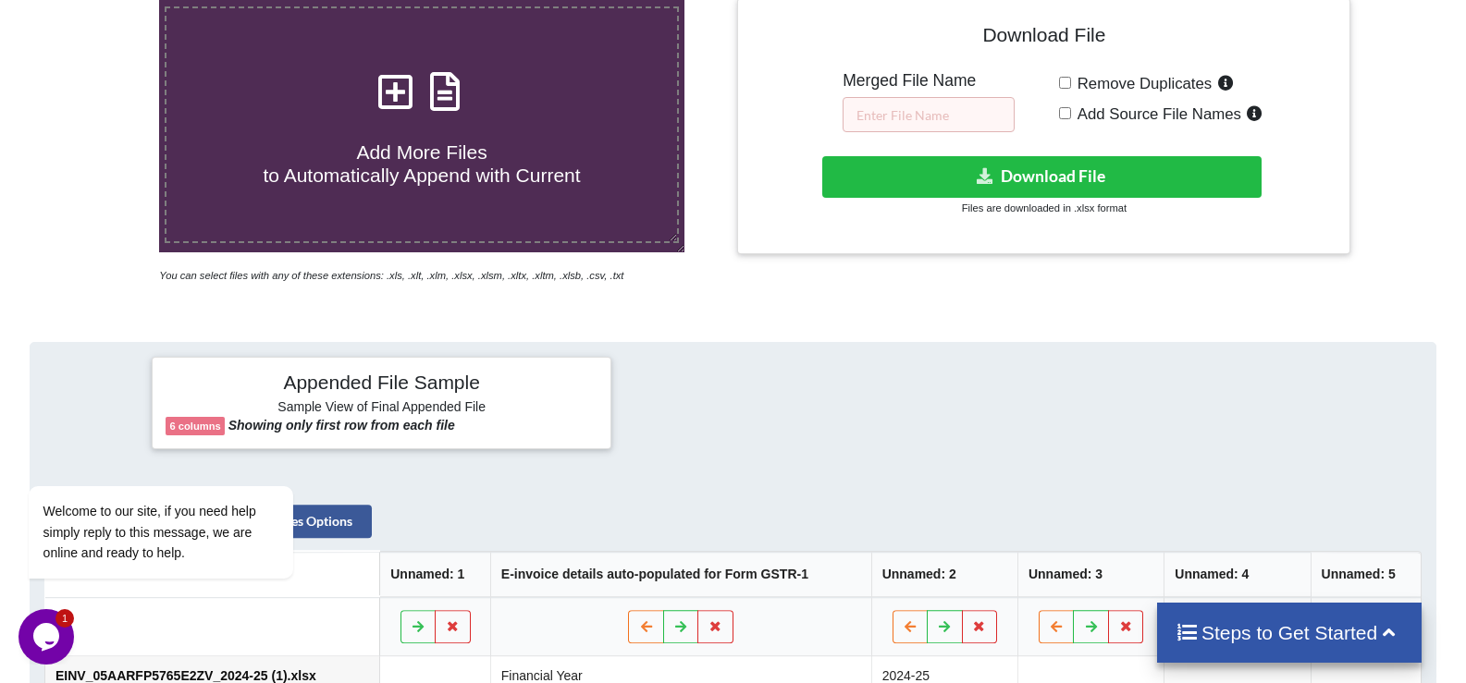
scroll to position [390, 0]
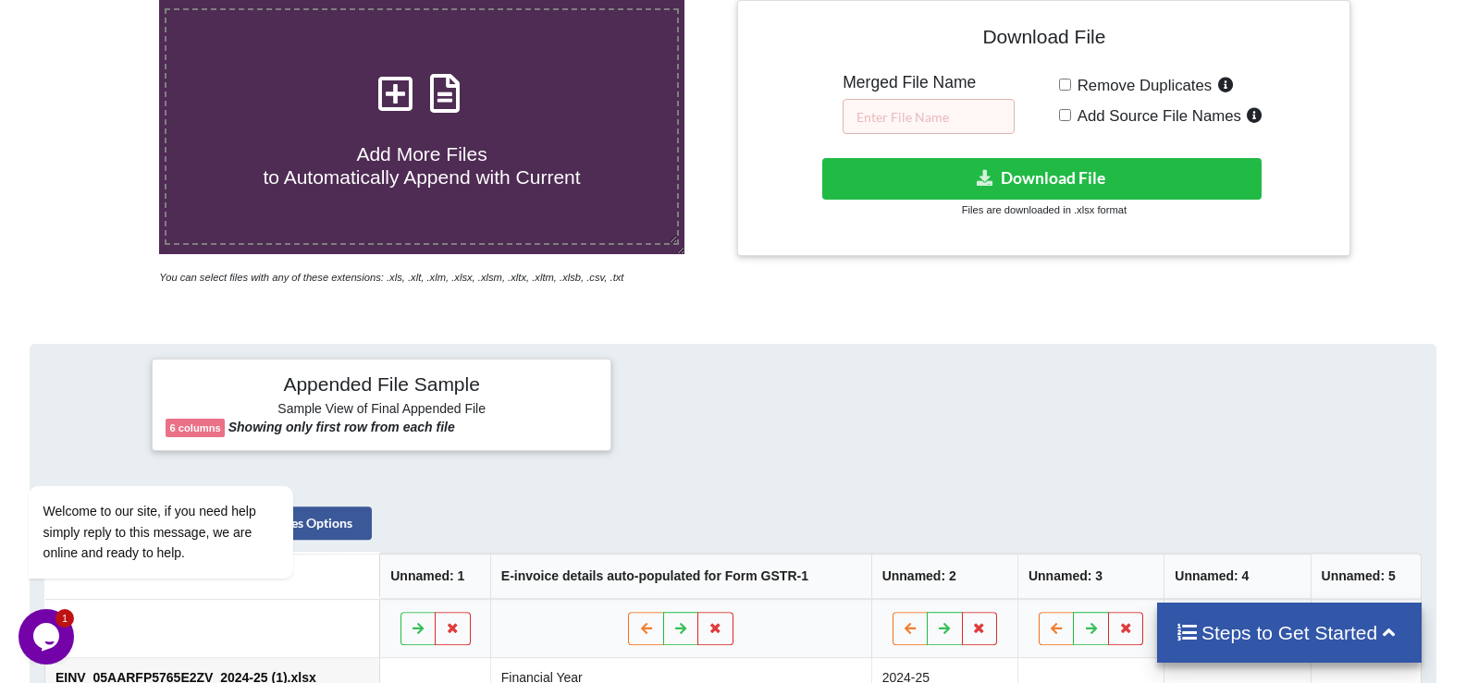
click at [922, 96] on div "Merged File Name" at bounding box center [928, 103] width 172 height 61
click at [918, 110] on input "text" at bounding box center [928, 116] width 172 height 35
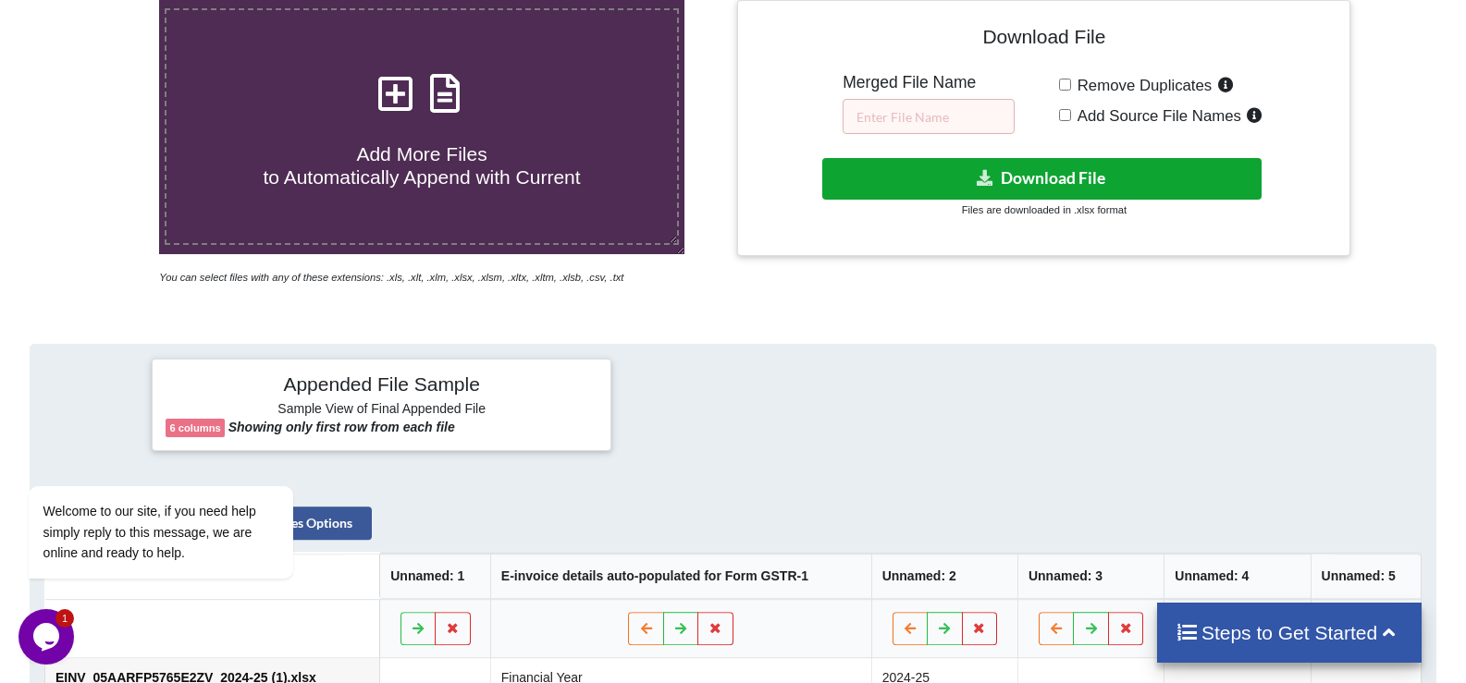
click at [1021, 164] on button "Download File" at bounding box center [1041, 179] width 439 height 42
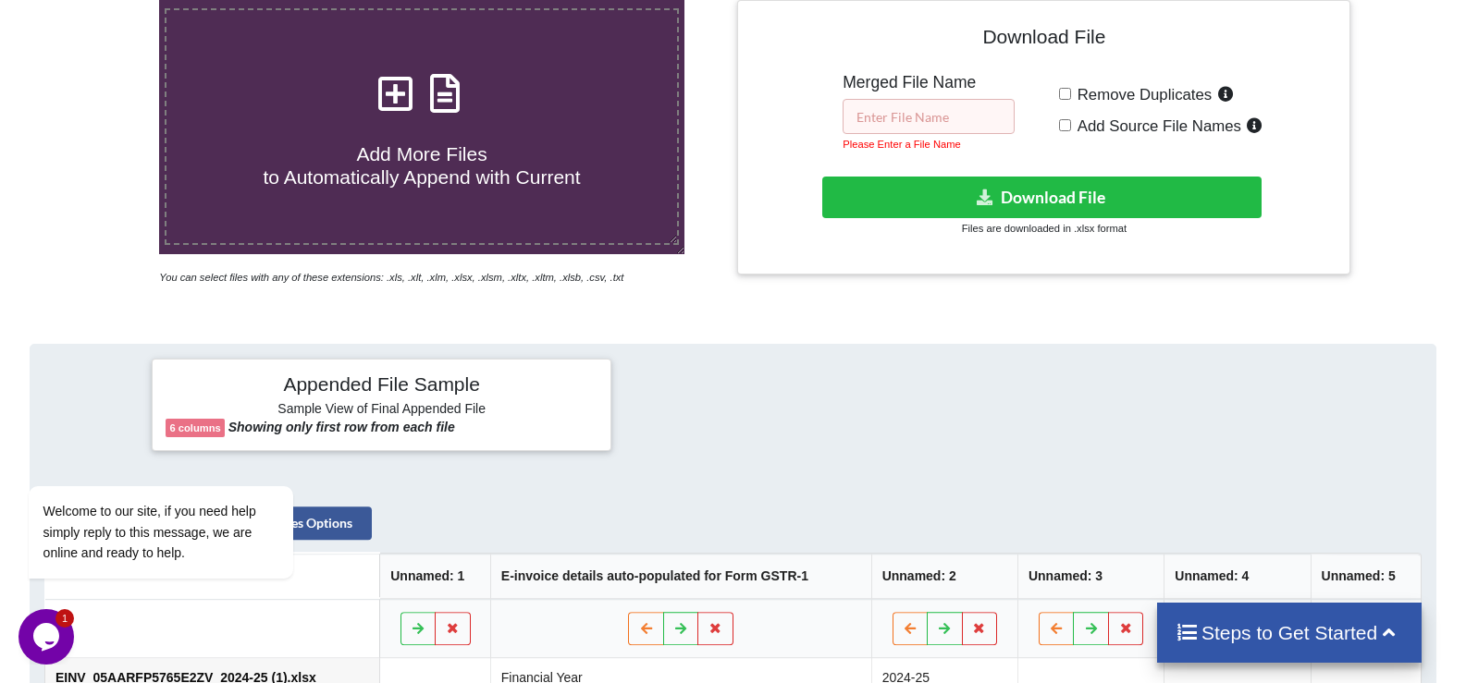
click at [902, 118] on input "text" at bounding box center [928, 116] width 172 height 35
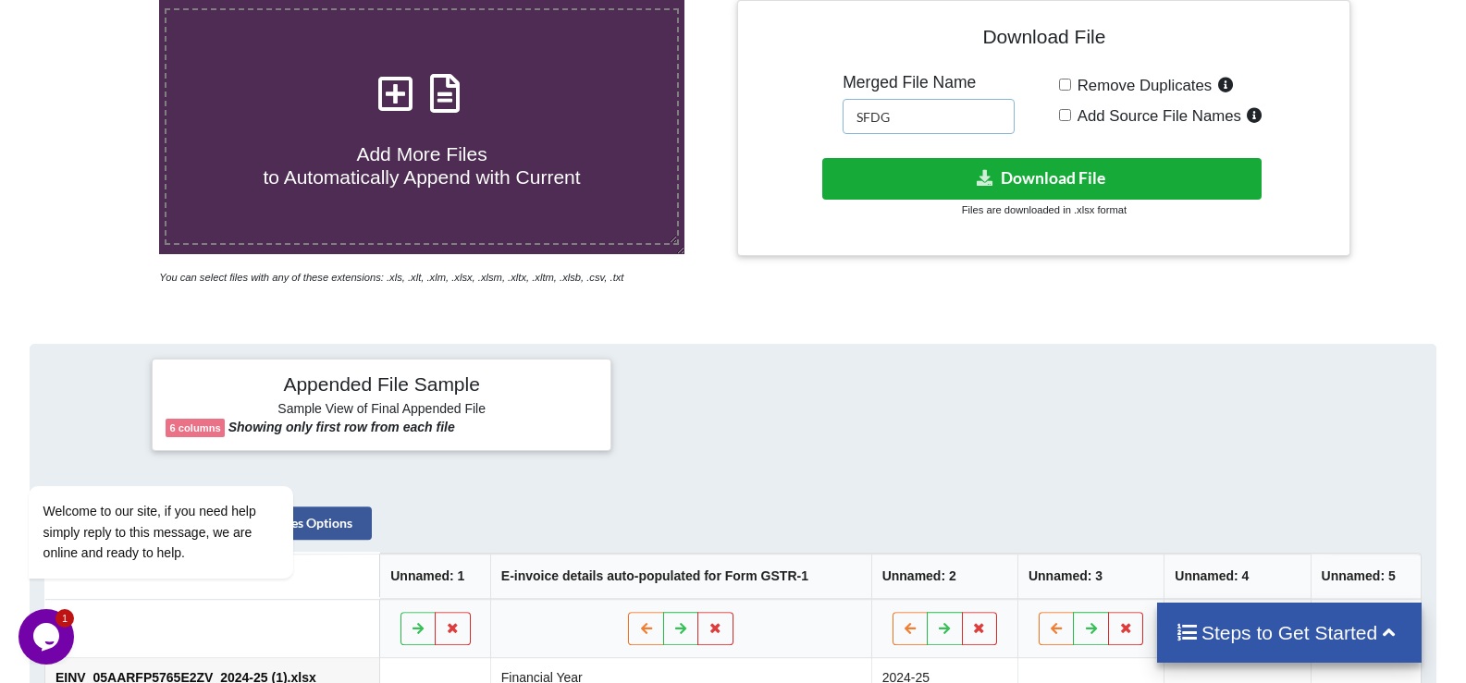
type input "SFDG"
click at [934, 197] on button "Download File" at bounding box center [1041, 179] width 439 height 42
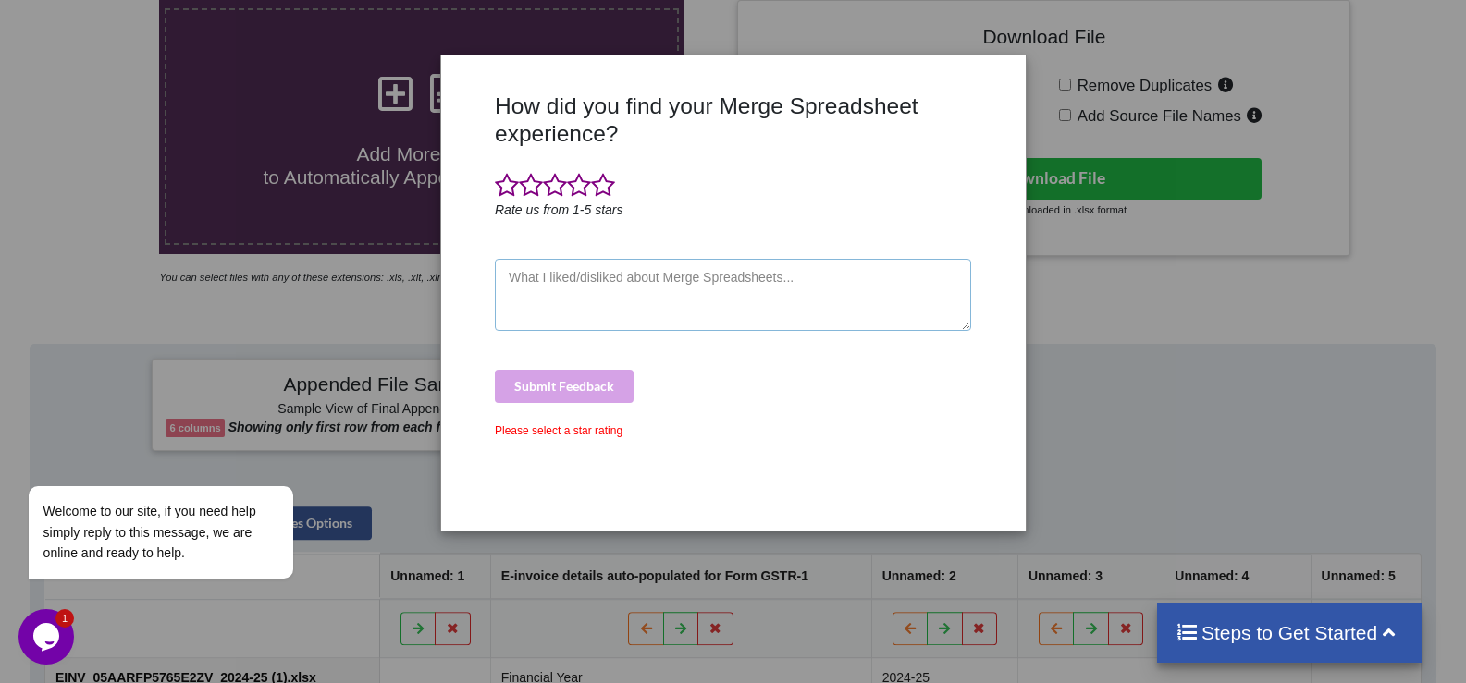
click at [628, 285] on textarea at bounding box center [733, 295] width 476 height 72
type textarea "ASDF"
drag, startPoint x: 1155, startPoint y: 269, endPoint x: 1071, endPoint y: 246, distance: 87.3
click at [1154, 270] on div "How did you find your Merge Spreadsheet experience? Rate us from 1-5 stars ASDF…" at bounding box center [733, 341] width 1466 height 683
